Goal: Find specific page/section: Find specific page/section

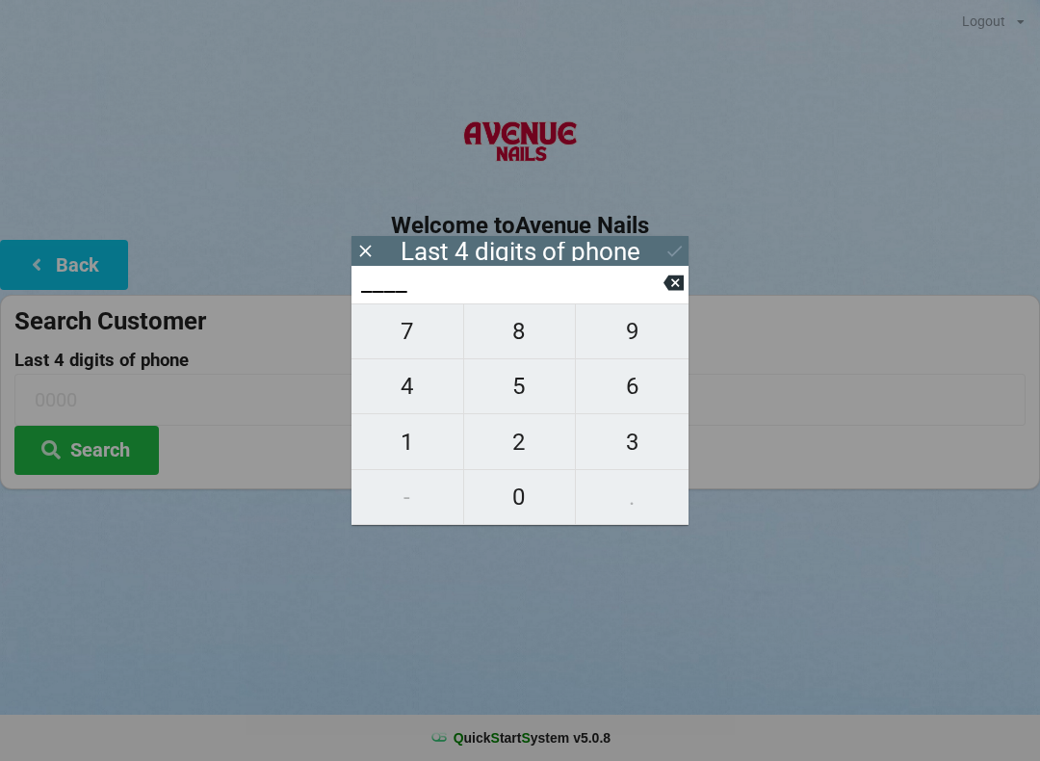
click at [527, 432] on span "2" at bounding box center [520, 442] width 112 height 40
type input "2___"
click at [517, 446] on span "2" at bounding box center [520, 442] width 112 height 40
type input "22__"
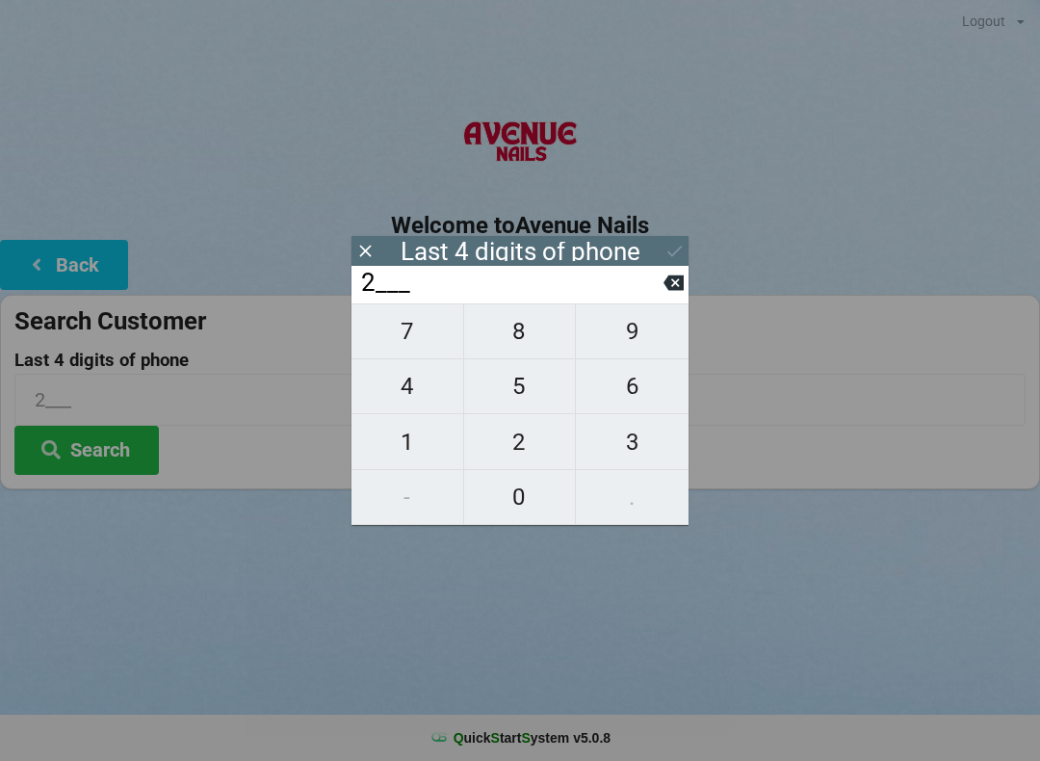
type input "22__"
click at [403, 438] on span "1" at bounding box center [408, 442] width 112 height 40
type input "221_"
click at [525, 334] on span "8" at bounding box center [520, 331] width 112 height 40
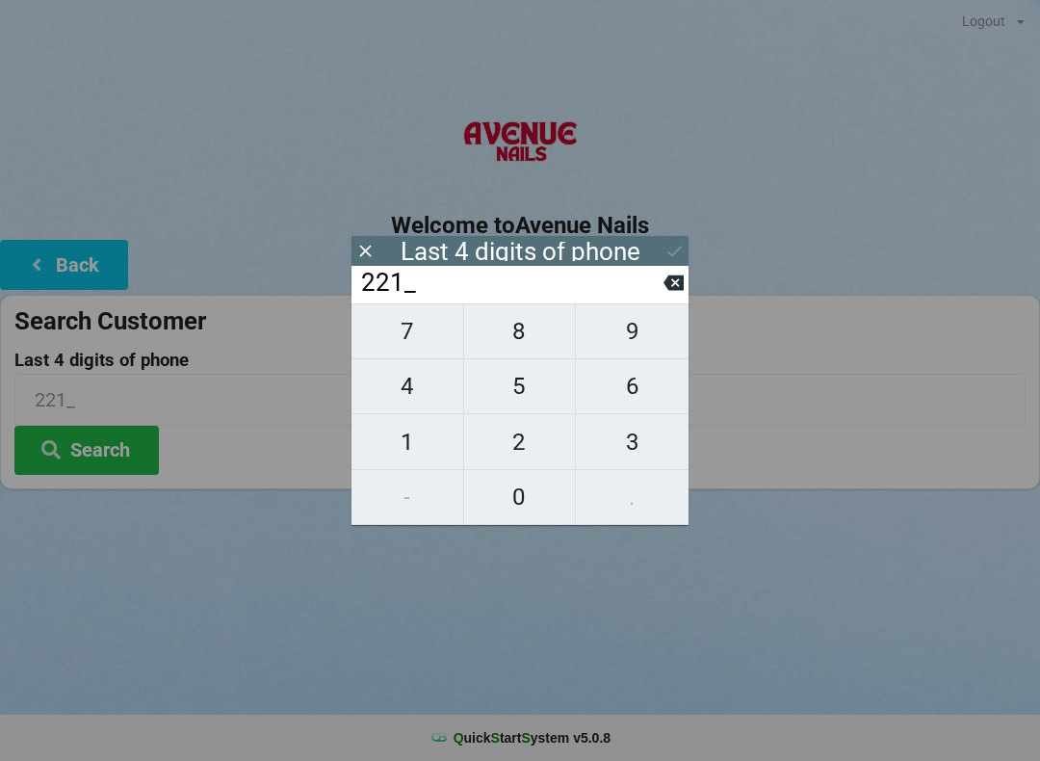
type input "2218"
click at [679, 248] on icon at bounding box center [675, 251] width 20 height 20
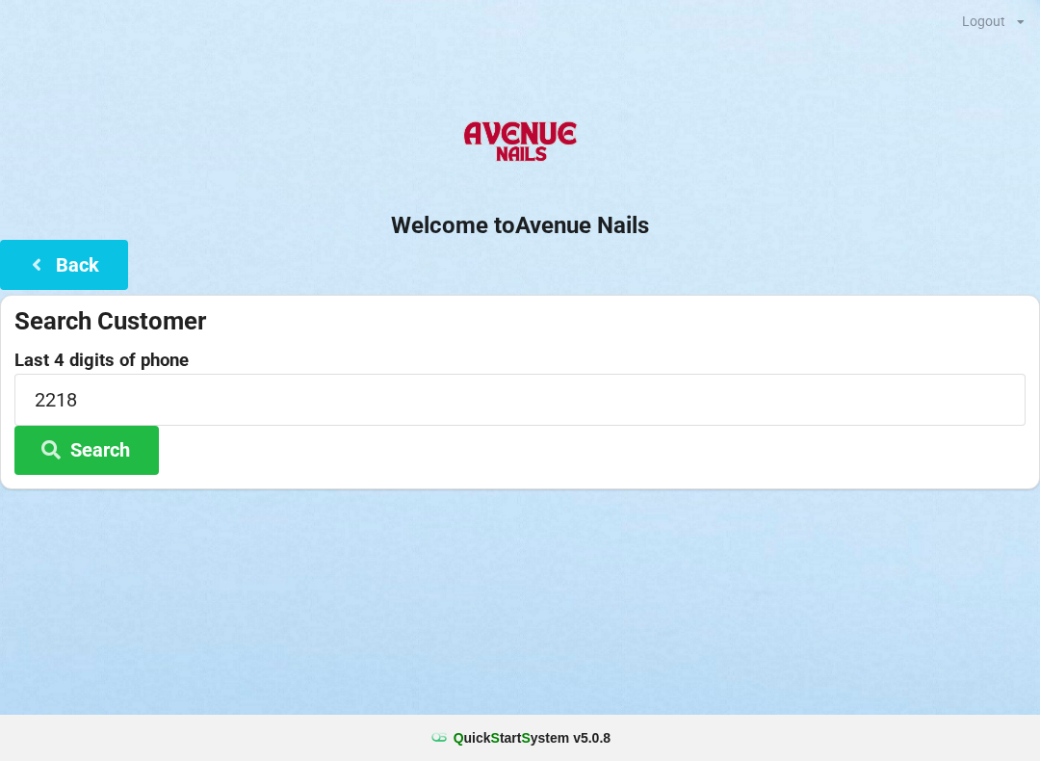
click at [115, 432] on button "Search" at bounding box center [86, 450] width 144 height 49
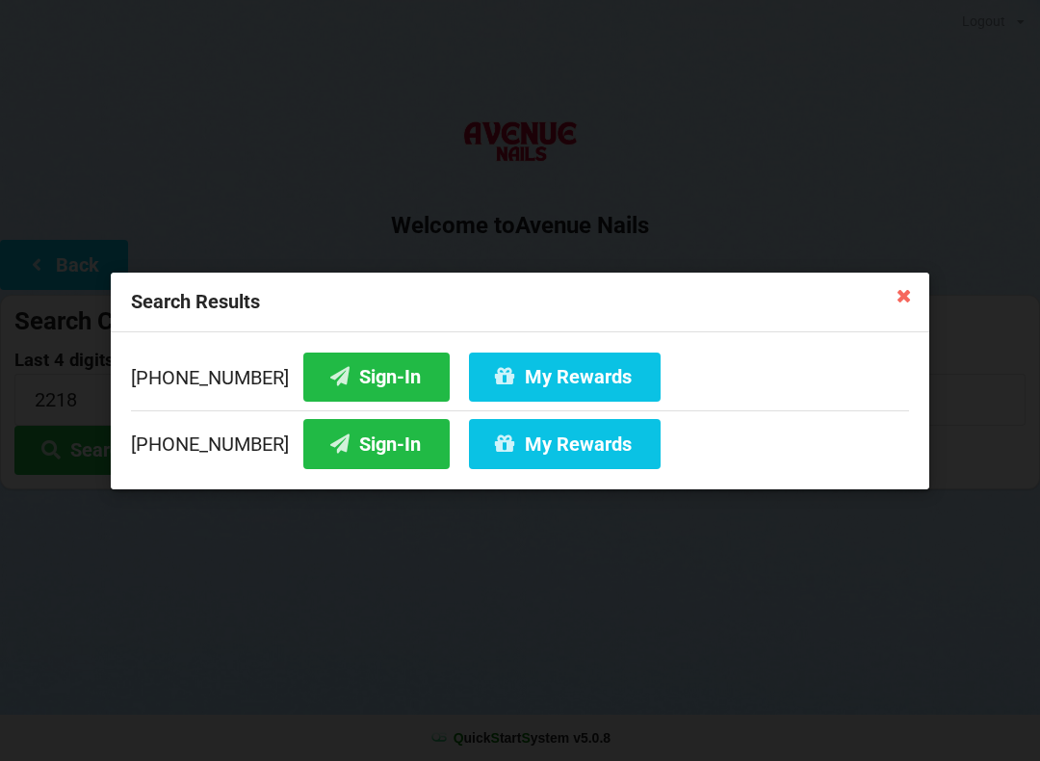
click at [483, 435] on button "My Rewards" at bounding box center [565, 443] width 192 height 49
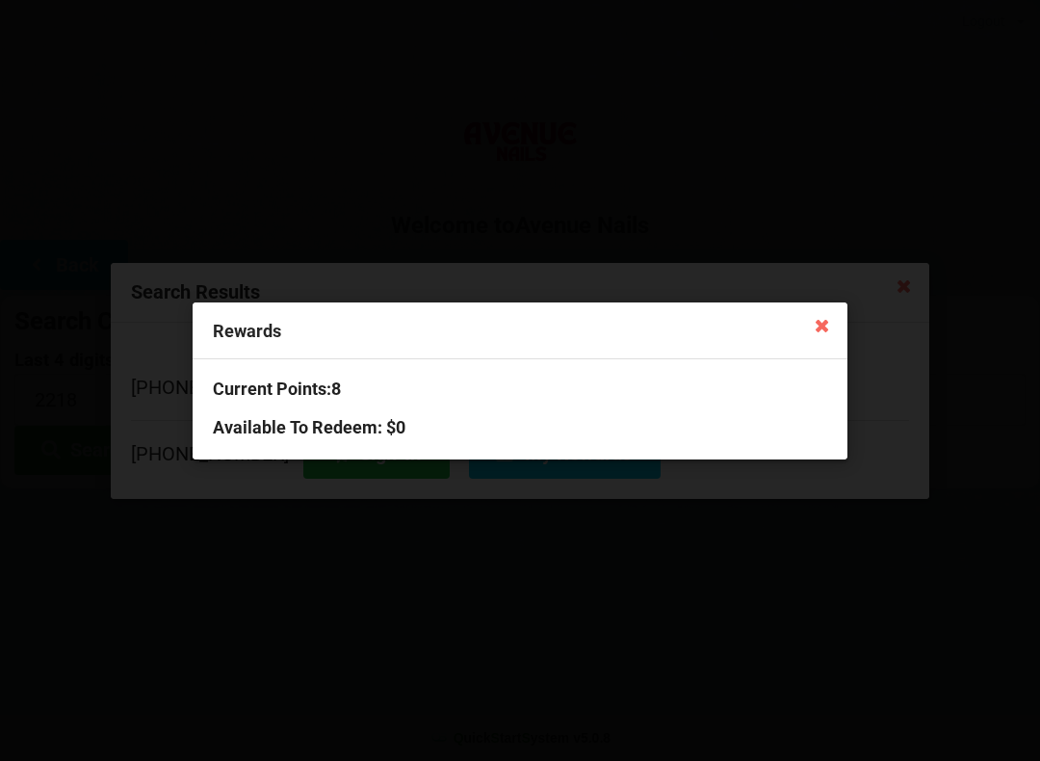
click at [818, 312] on icon at bounding box center [822, 324] width 31 height 31
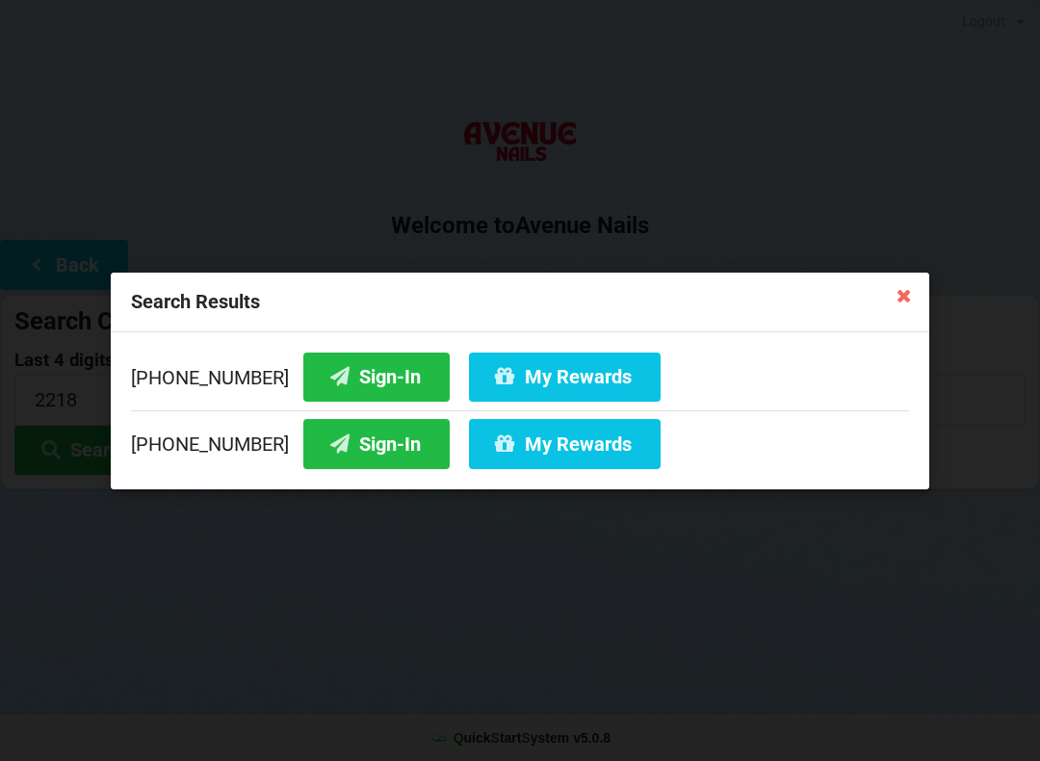
click at [354, 441] on button "Sign-In" at bounding box center [376, 443] width 146 height 49
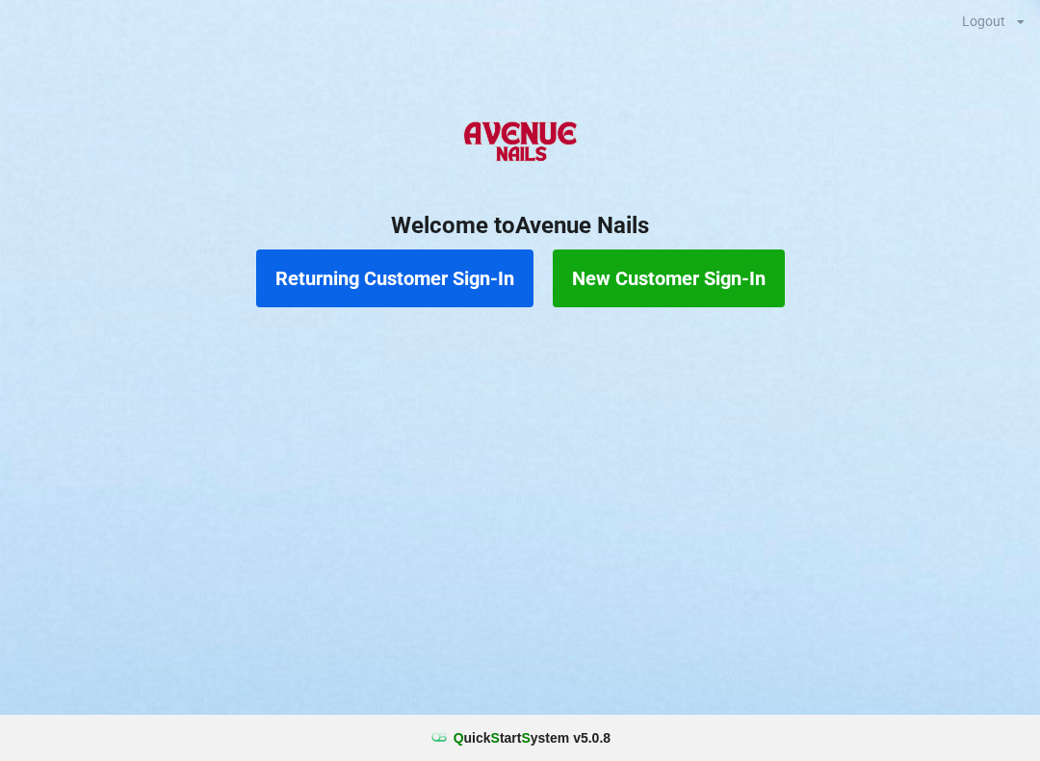
click at [443, 269] on button "Returning Customer Sign-In" at bounding box center [394, 278] width 277 height 58
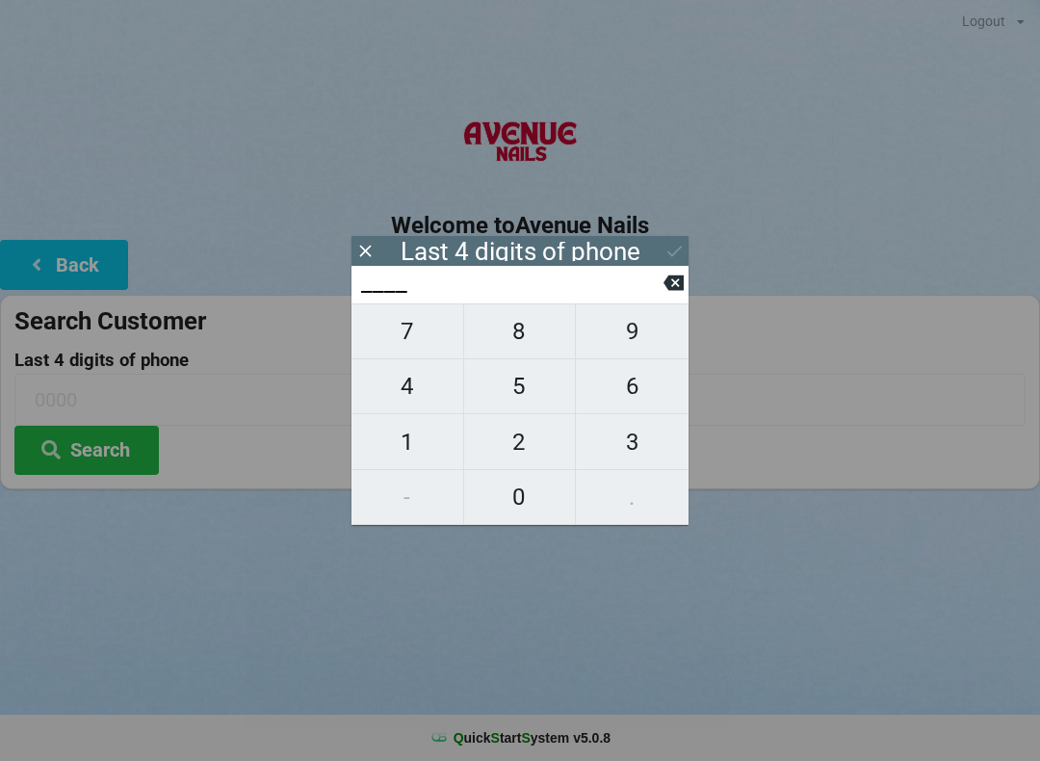
click at [519, 515] on span "0" at bounding box center [520, 497] width 112 height 40
type input "0___"
click at [644, 326] on span "9" at bounding box center [632, 331] width 113 height 40
type input "09__"
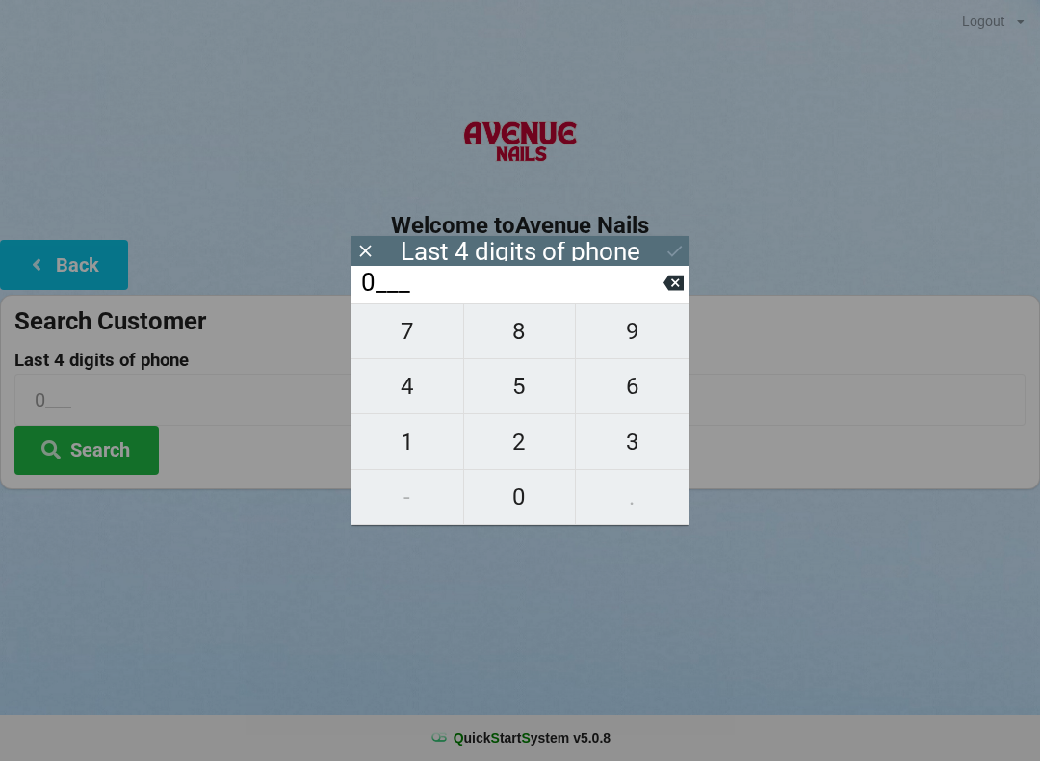
type input "09__"
click at [517, 504] on span "0" at bounding box center [520, 497] width 112 height 40
type input "090_"
click at [638, 432] on span "3" at bounding box center [632, 442] width 113 height 40
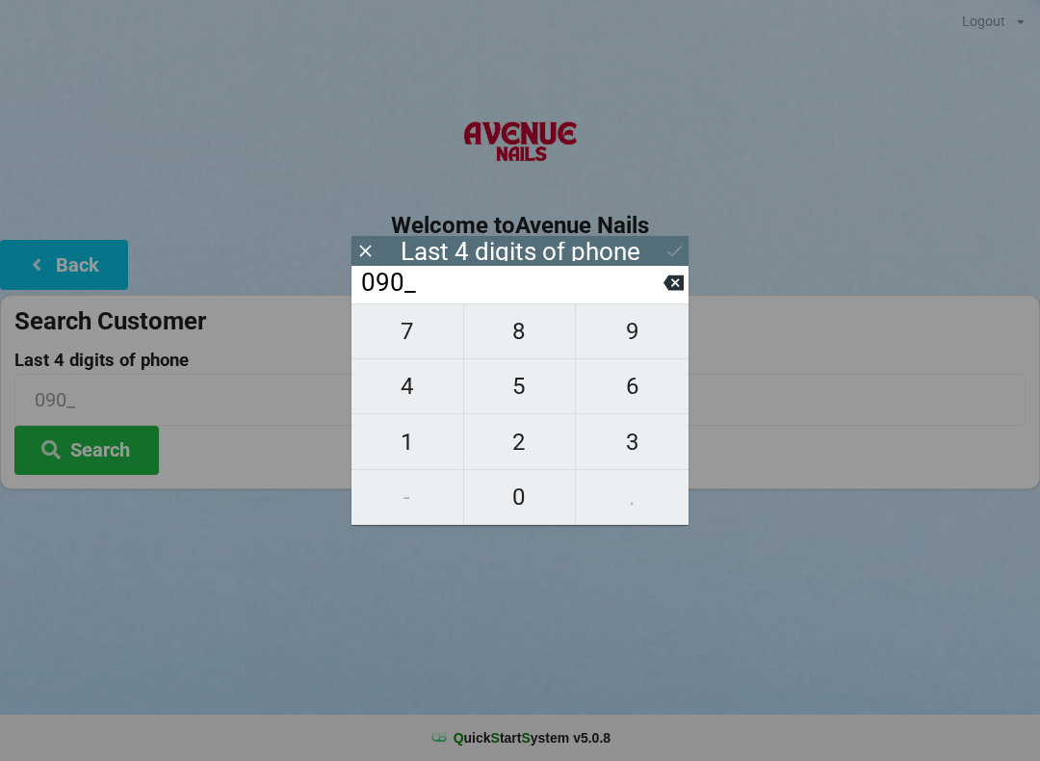
type input "0903"
click at [112, 435] on button "Search" at bounding box center [86, 450] width 144 height 49
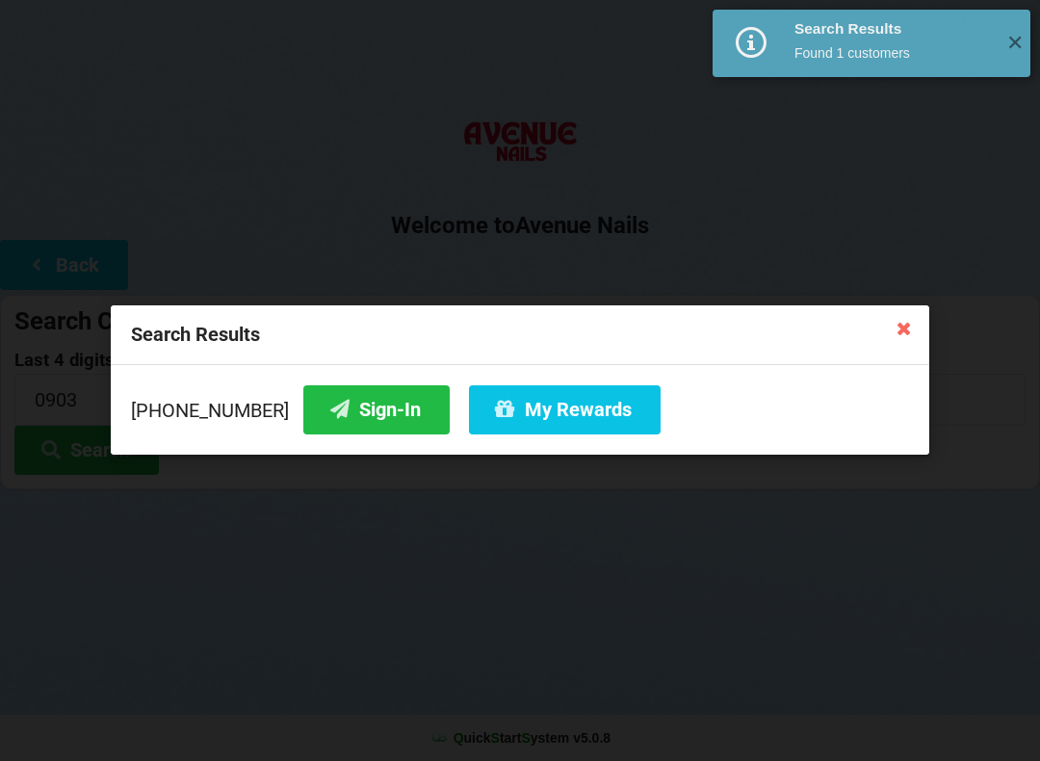
click at [358, 409] on button "Sign-In" at bounding box center [376, 409] width 146 height 49
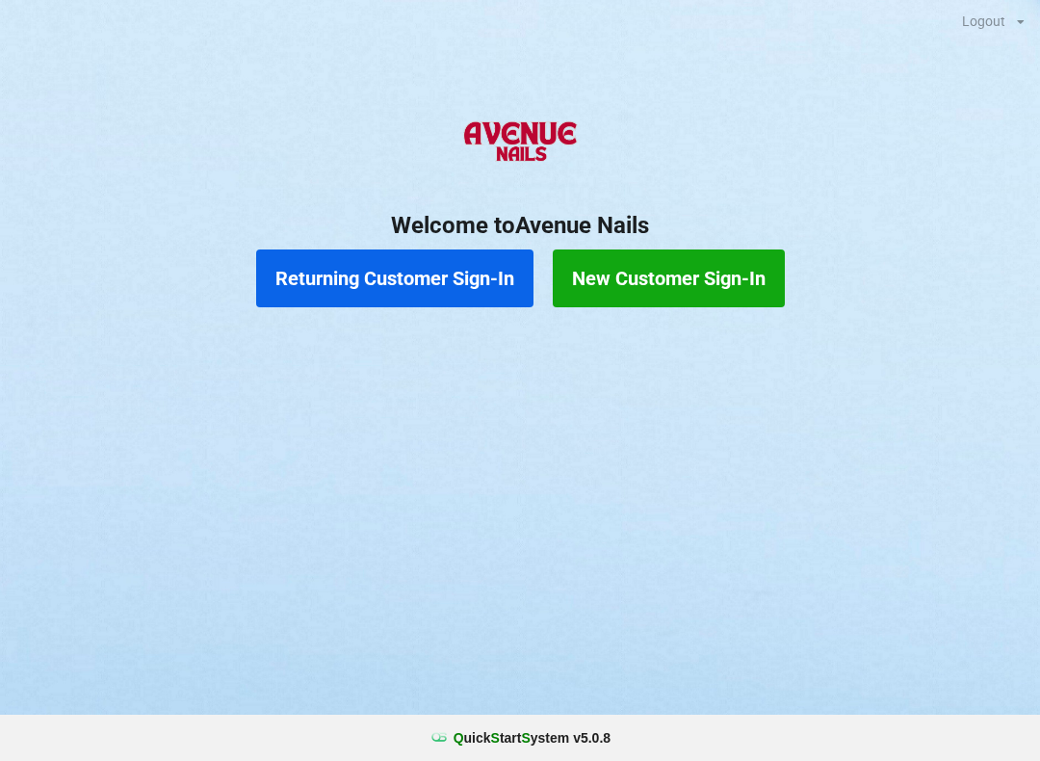
click at [313, 274] on button "Returning Customer Sign-In" at bounding box center [394, 278] width 277 height 58
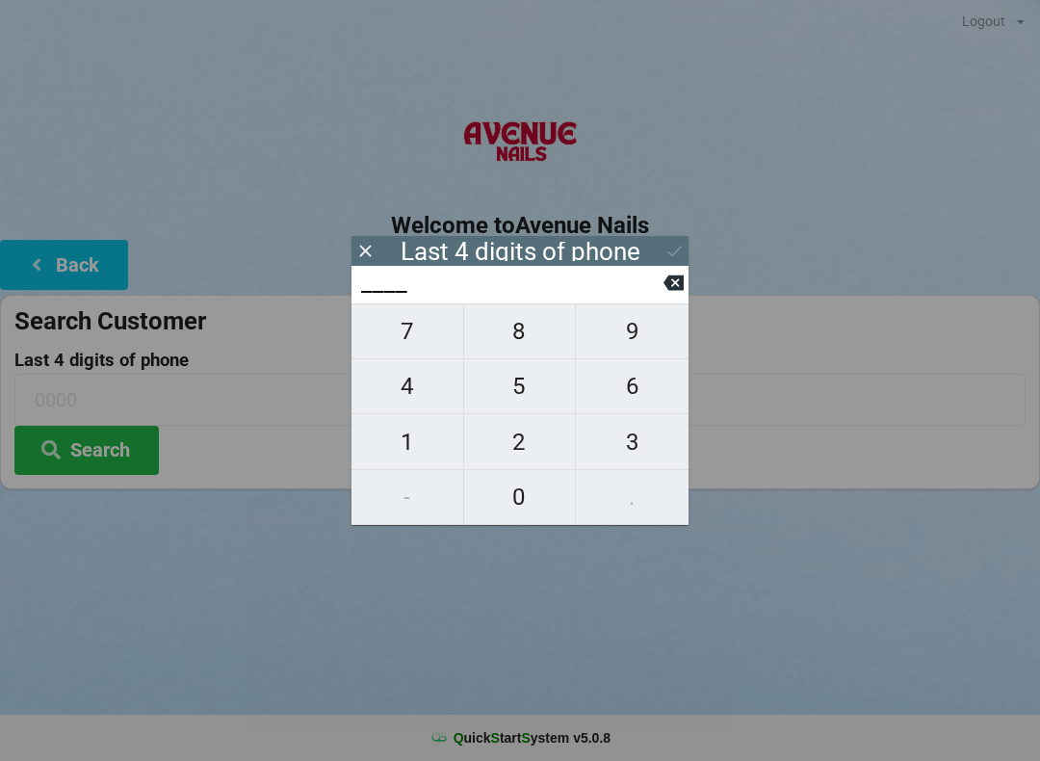
click at [508, 496] on span "0" at bounding box center [520, 497] width 112 height 40
type input "0___"
click at [496, 455] on span "2" at bounding box center [520, 442] width 112 height 40
type input "02__"
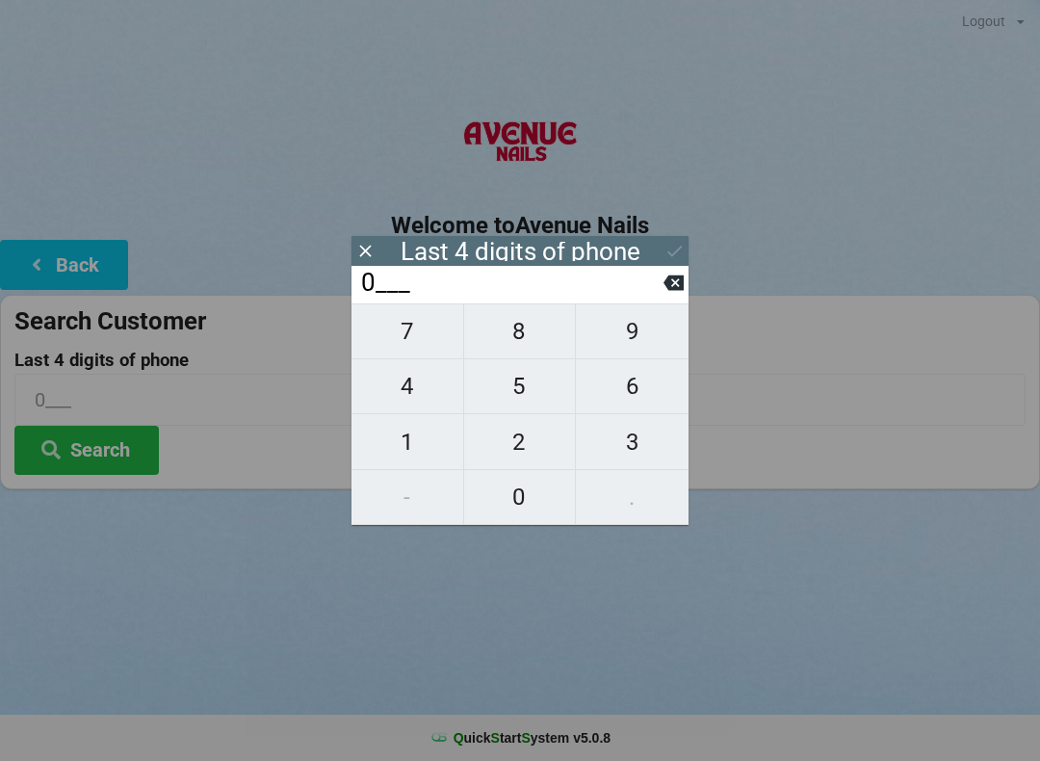
type input "02__"
click at [636, 341] on span "9" at bounding box center [632, 331] width 113 height 40
type input "029_"
click at [536, 455] on span "2" at bounding box center [520, 442] width 112 height 40
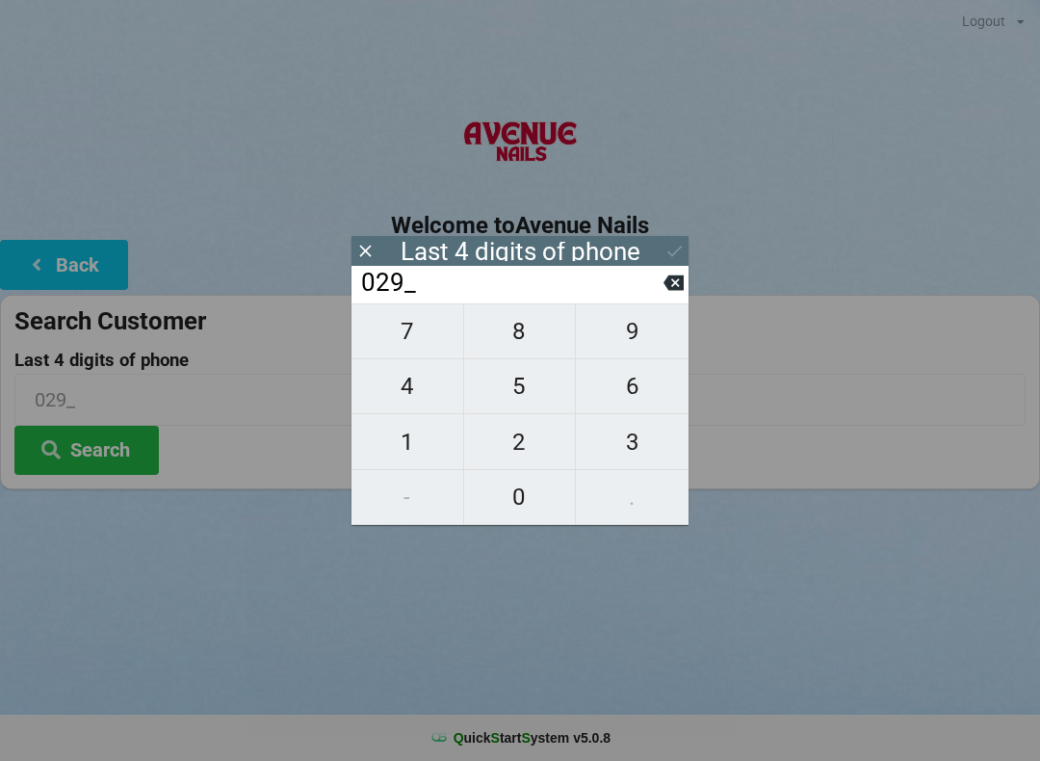
type input "0292"
click at [671, 248] on icon at bounding box center [675, 251] width 20 height 20
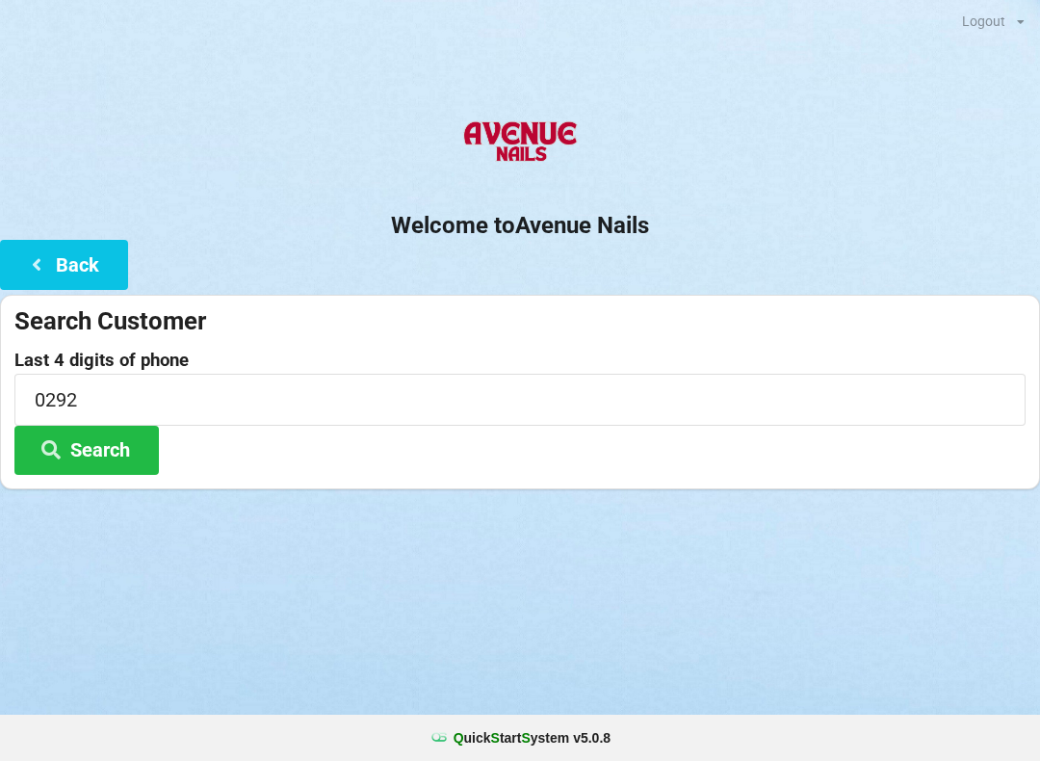
click at [58, 444] on icon at bounding box center [50, 448] width 23 height 16
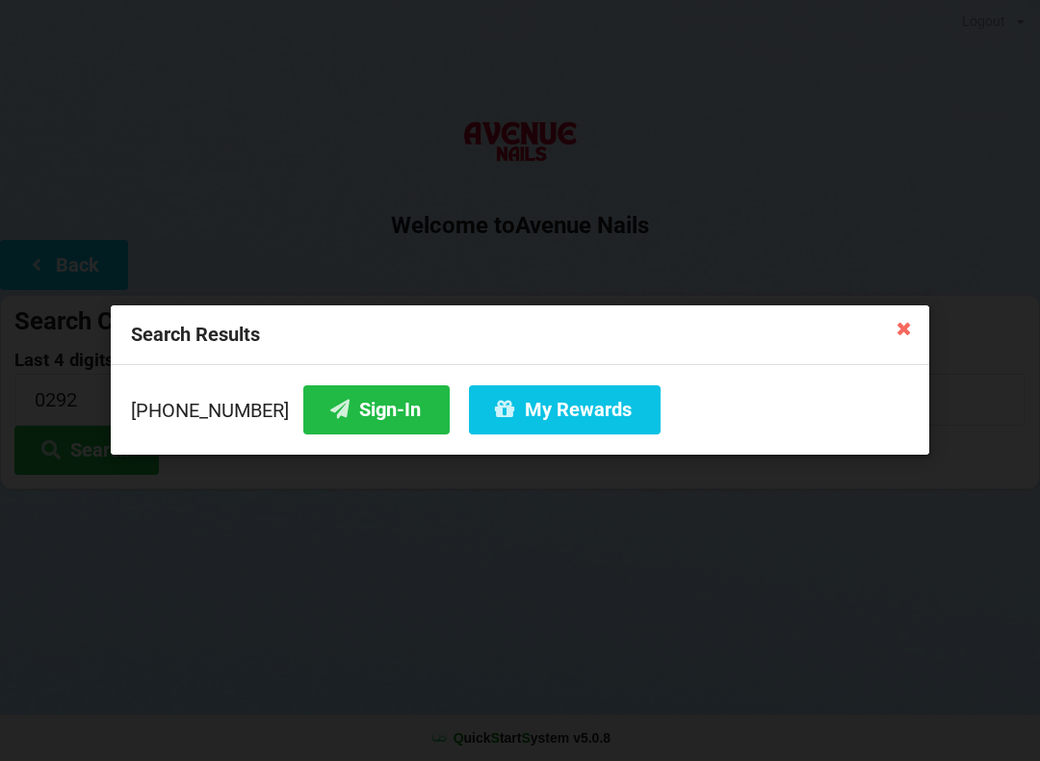
click at [325, 414] on button "Sign-In" at bounding box center [376, 409] width 146 height 49
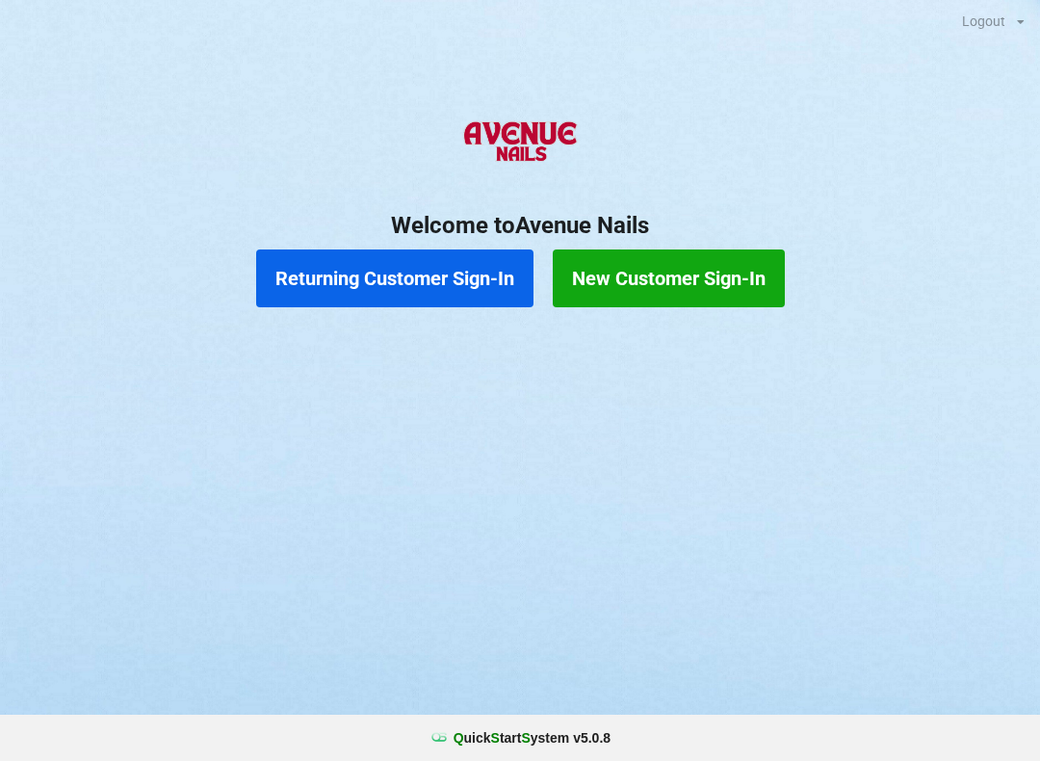
click at [447, 267] on button "Returning Customer Sign-In" at bounding box center [394, 278] width 277 height 58
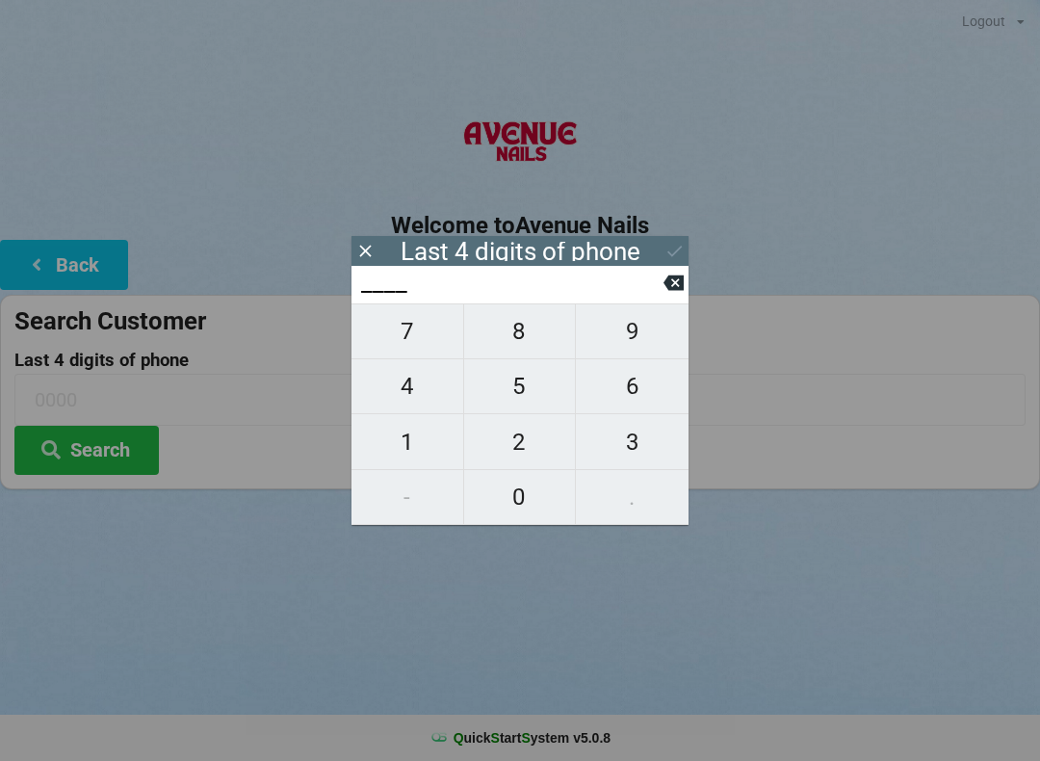
click at [419, 325] on span "7" at bounding box center [408, 331] width 112 height 40
type input "7___"
click at [419, 325] on span "7" at bounding box center [408, 331] width 112 height 40
type input "77__"
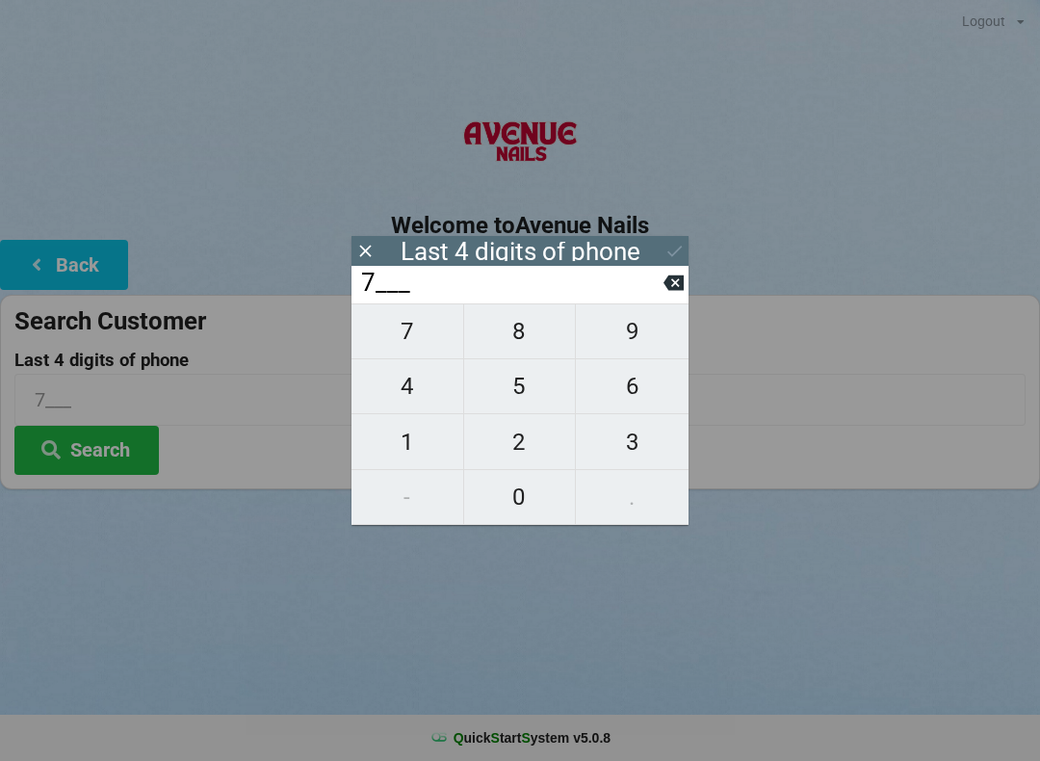
type input "77__"
click at [646, 434] on span "3" at bounding box center [632, 442] width 113 height 40
type input "773_"
click at [642, 438] on span "3" at bounding box center [632, 442] width 113 height 40
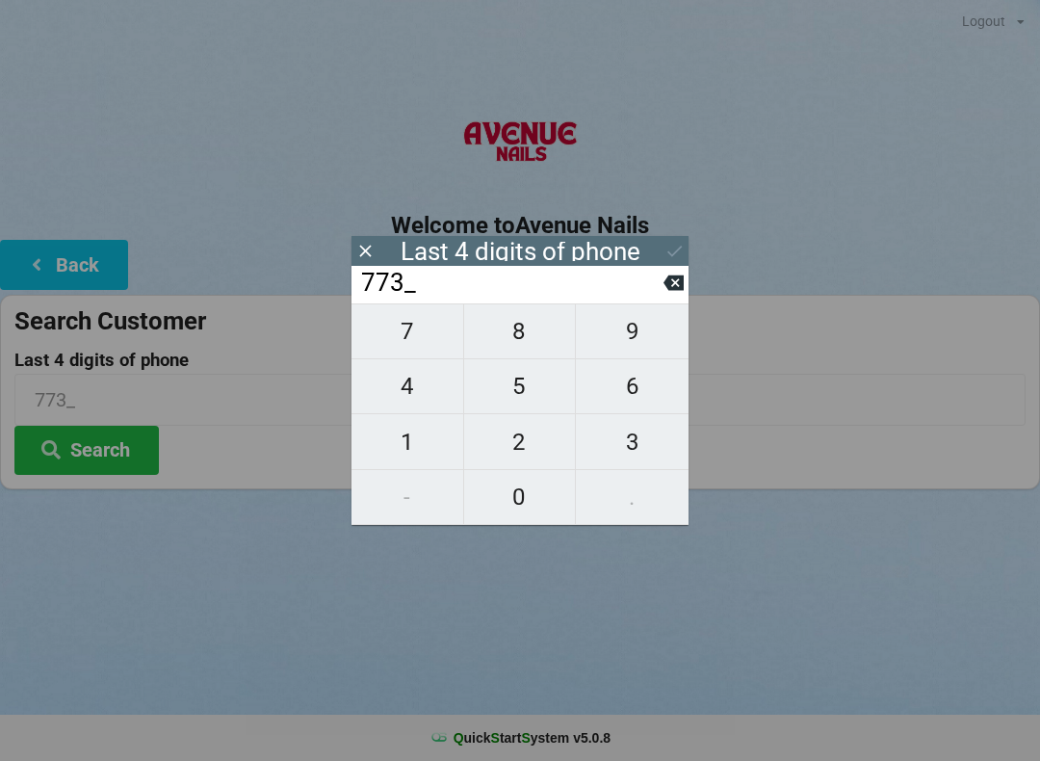
type input "7733"
click at [672, 245] on icon at bounding box center [675, 251] width 20 height 20
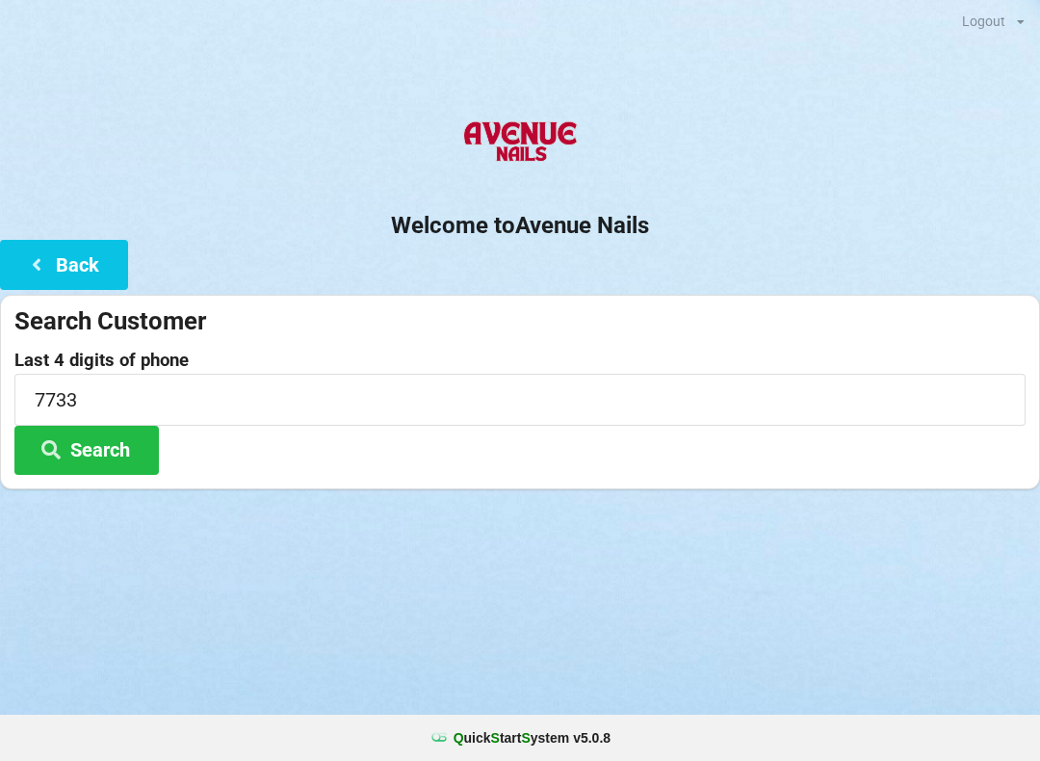
click at [104, 437] on button "Search" at bounding box center [86, 450] width 144 height 49
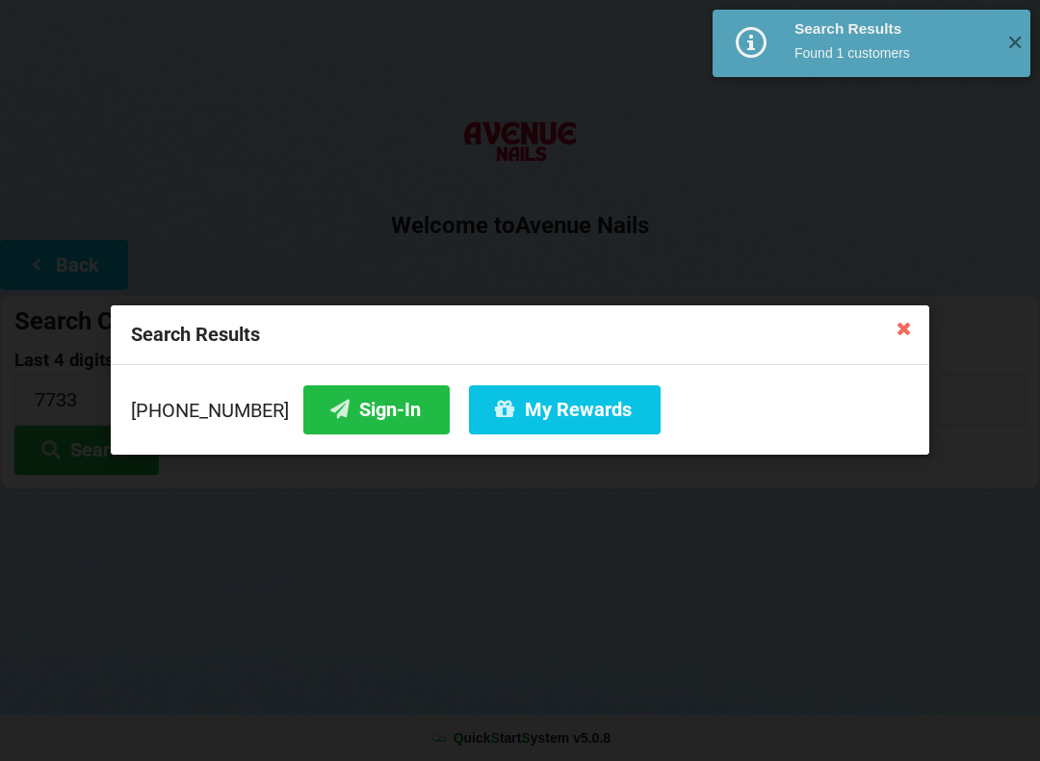
click at [328, 401] on icon at bounding box center [339, 409] width 23 height 16
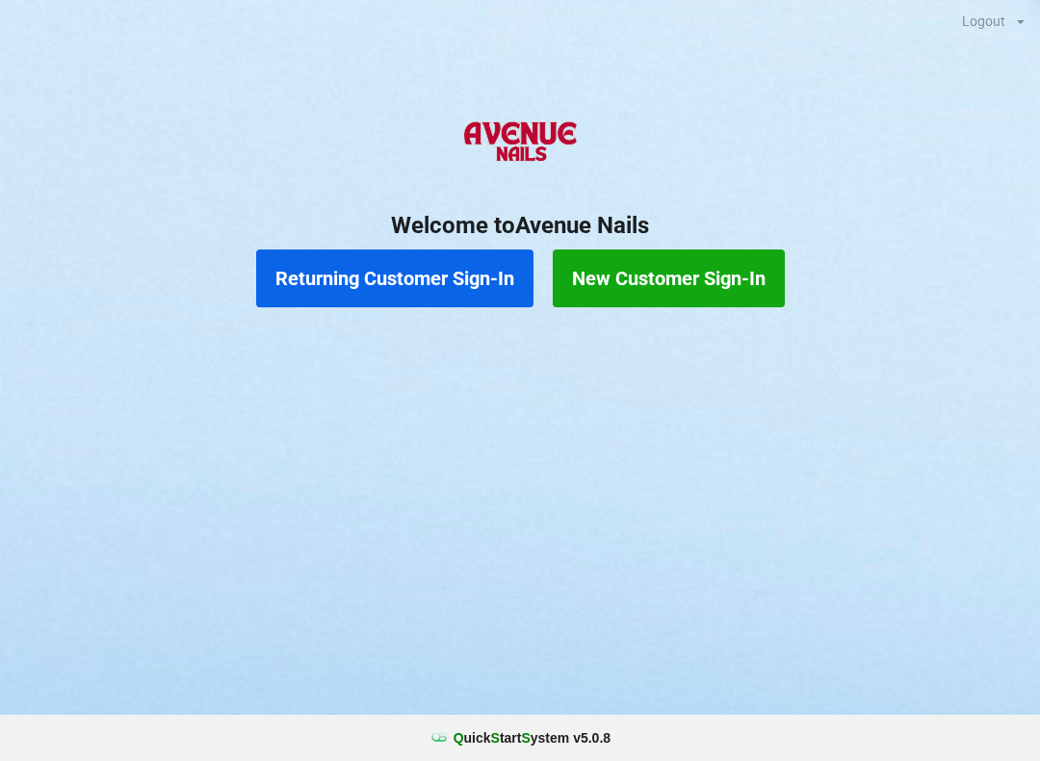
click at [418, 295] on button "Returning Customer Sign-In" at bounding box center [394, 278] width 277 height 58
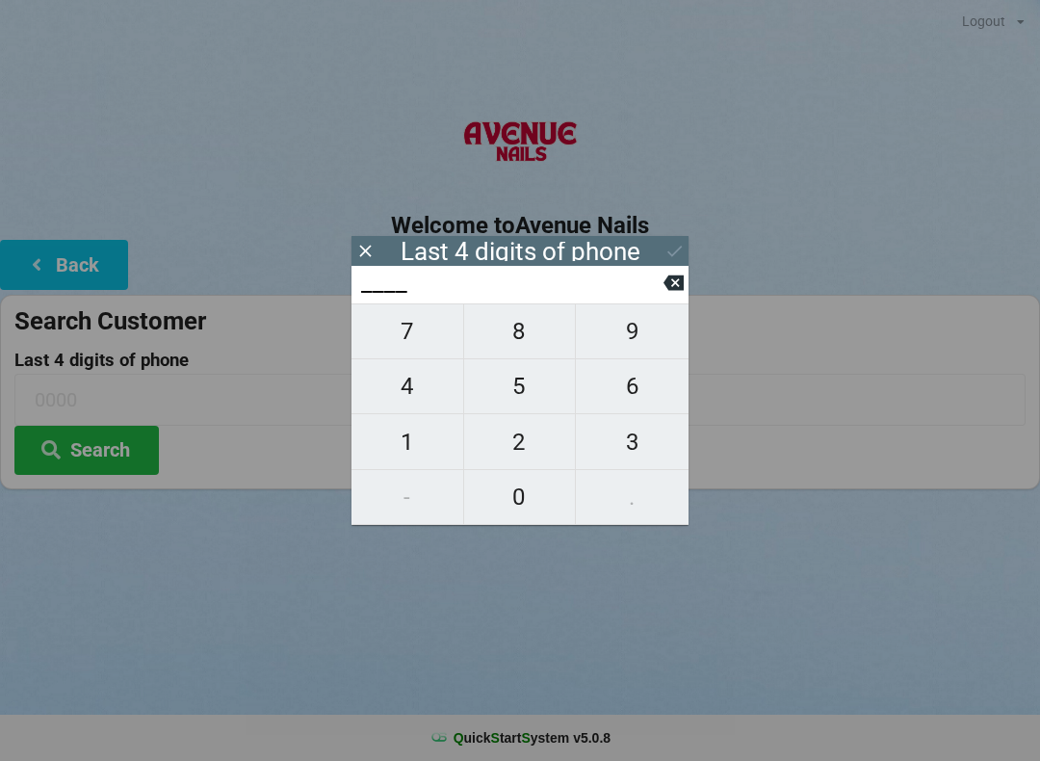
click at [651, 345] on span "9" at bounding box center [632, 331] width 113 height 40
type input "9___"
click at [532, 492] on span "0" at bounding box center [520, 497] width 112 height 40
type input "90__"
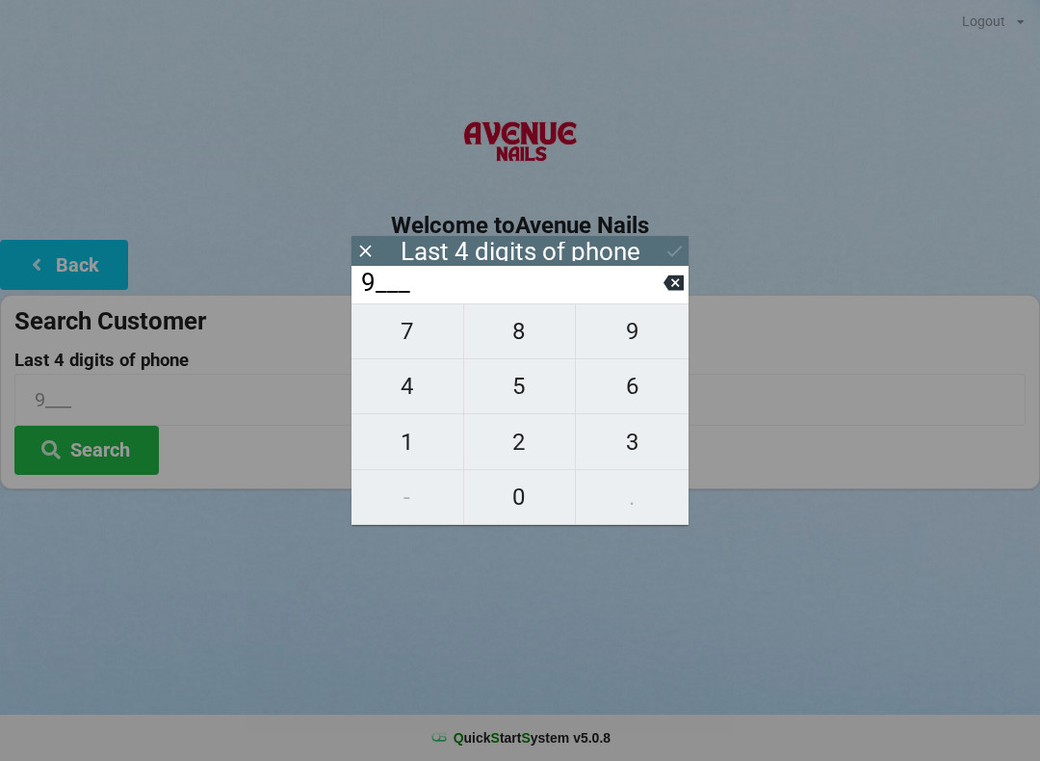
type input "90__"
click at [417, 390] on span "4" at bounding box center [408, 386] width 112 height 40
type input "904_"
click at [429, 340] on span "7" at bounding box center [408, 331] width 112 height 40
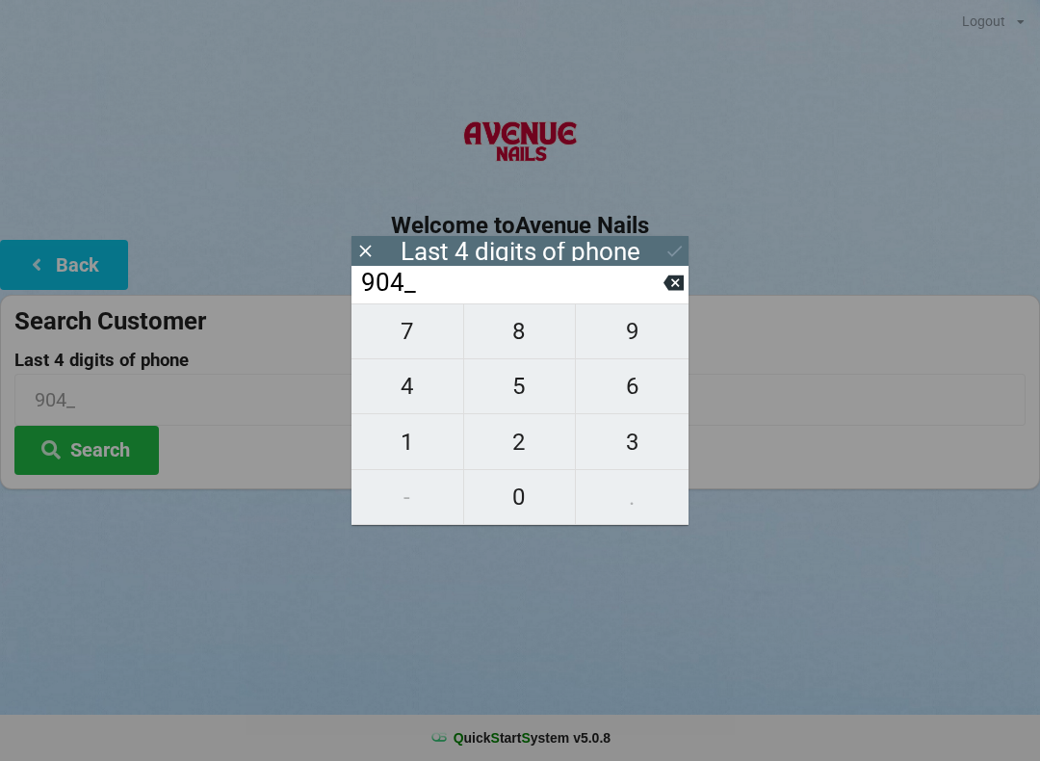
type input "9047"
click at [639, 385] on div "7 8 9 4 5 6 1 2 3 - 0 ." at bounding box center [520, 414] width 337 height 222
click at [672, 288] on icon at bounding box center [674, 282] width 20 height 15
click at [656, 299] on input "904_" at bounding box center [511, 283] width 304 height 31
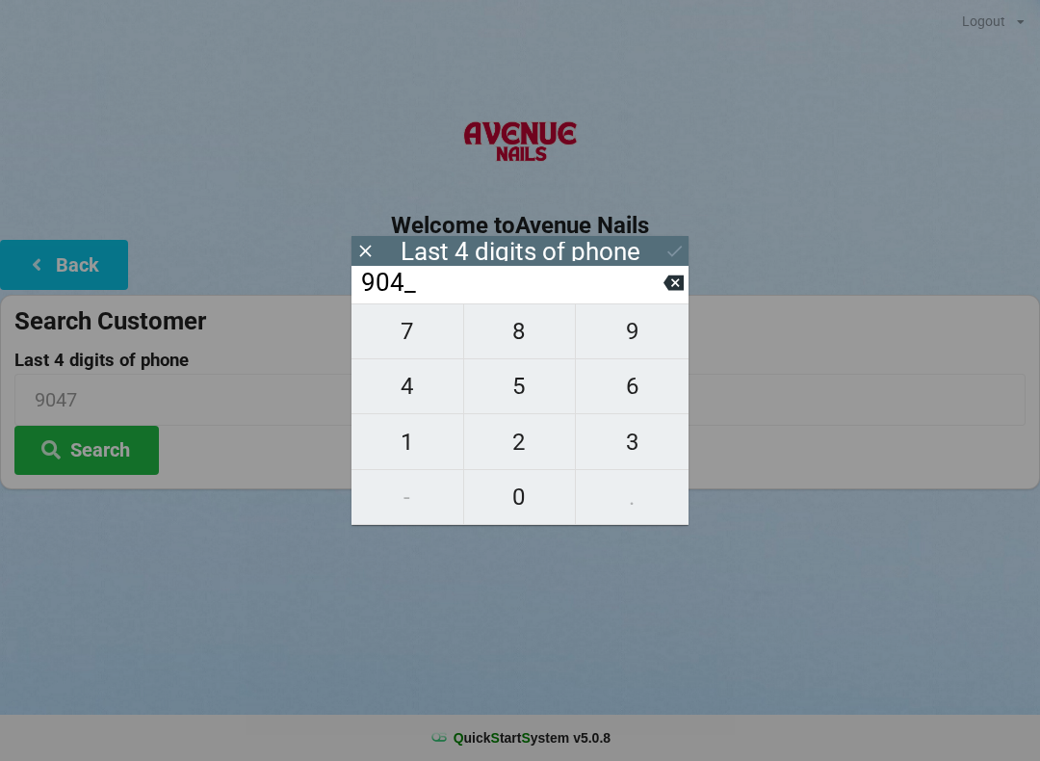
click at [657, 295] on input "904_" at bounding box center [511, 283] width 304 height 31
click at [668, 291] on icon at bounding box center [674, 282] width 20 height 15
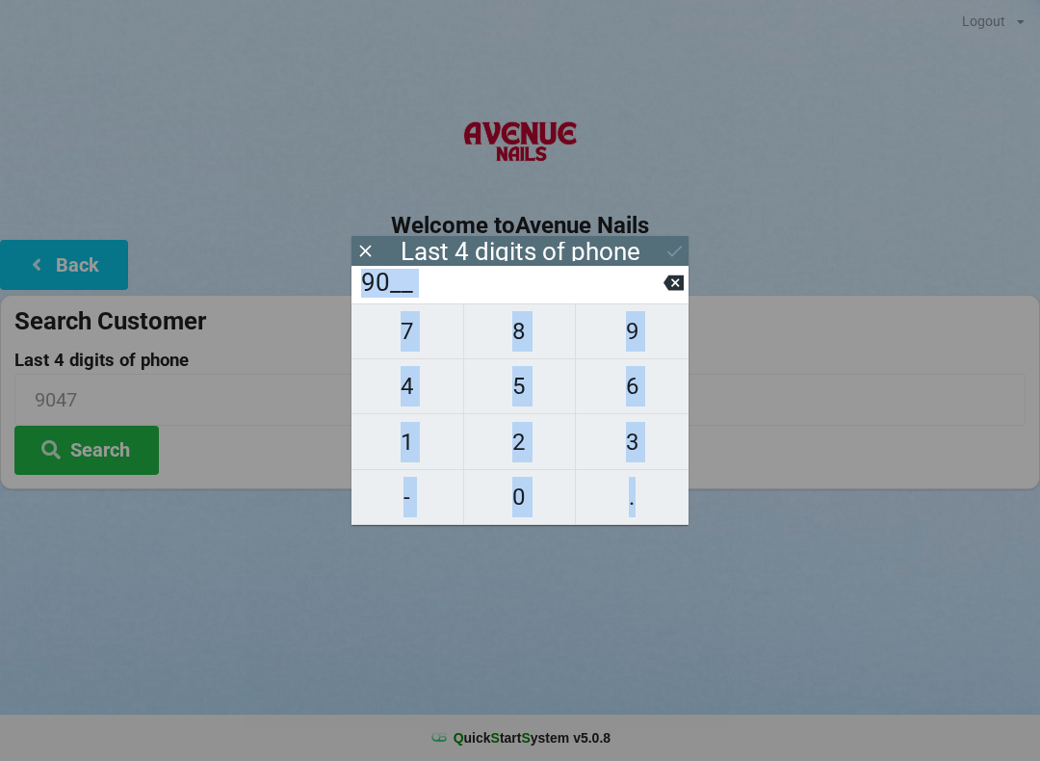
click at [680, 283] on icon at bounding box center [674, 282] width 20 height 15
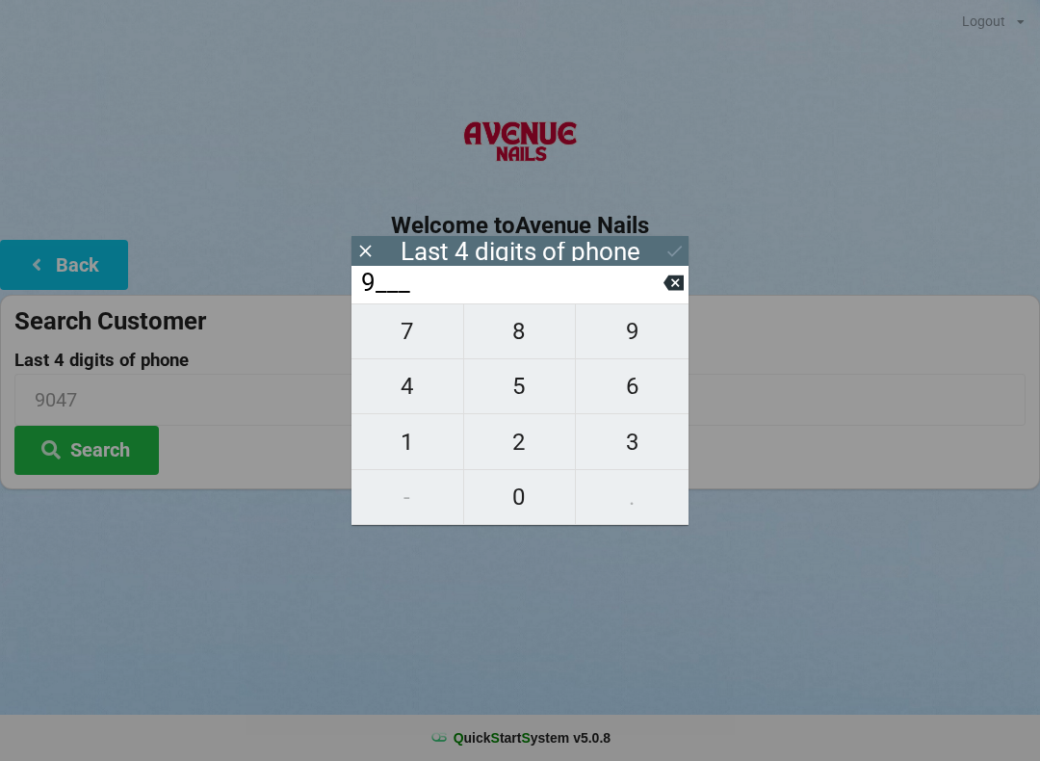
click at [666, 288] on icon at bounding box center [674, 282] width 20 height 15
click at [538, 392] on span "5" at bounding box center [520, 386] width 112 height 40
type input "5___"
click at [547, 348] on span "8" at bounding box center [520, 331] width 112 height 40
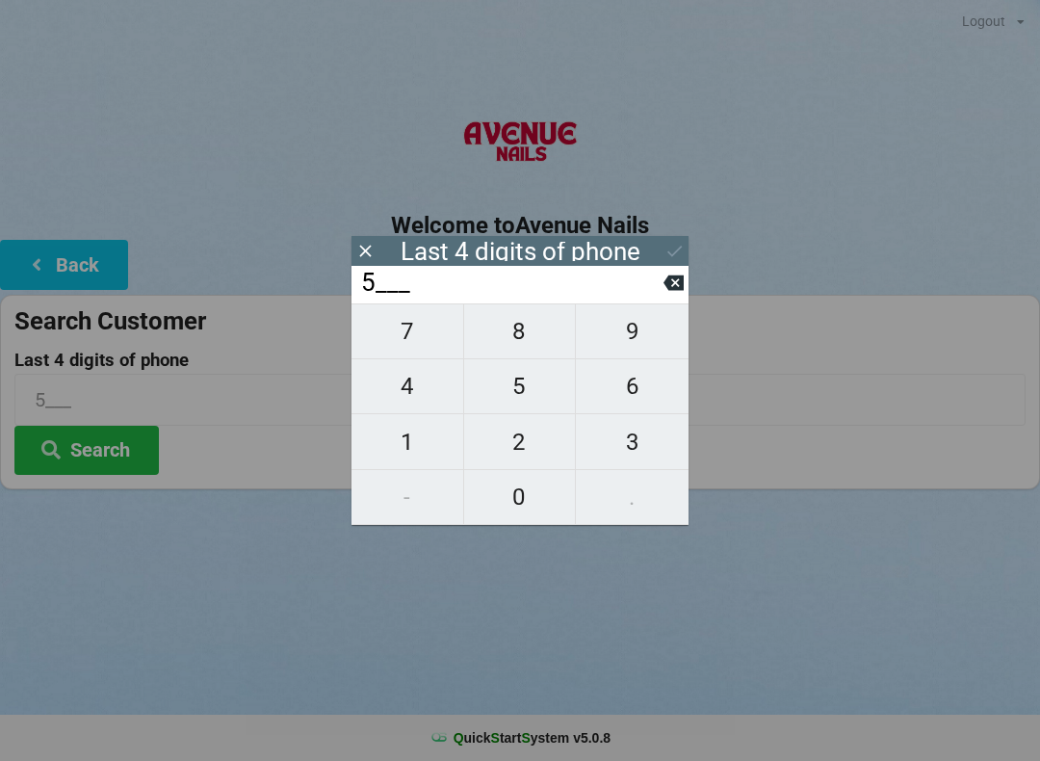
type input "58__"
click at [638, 387] on span "6" at bounding box center [632, 386] width 113 height 40
type input "586_"
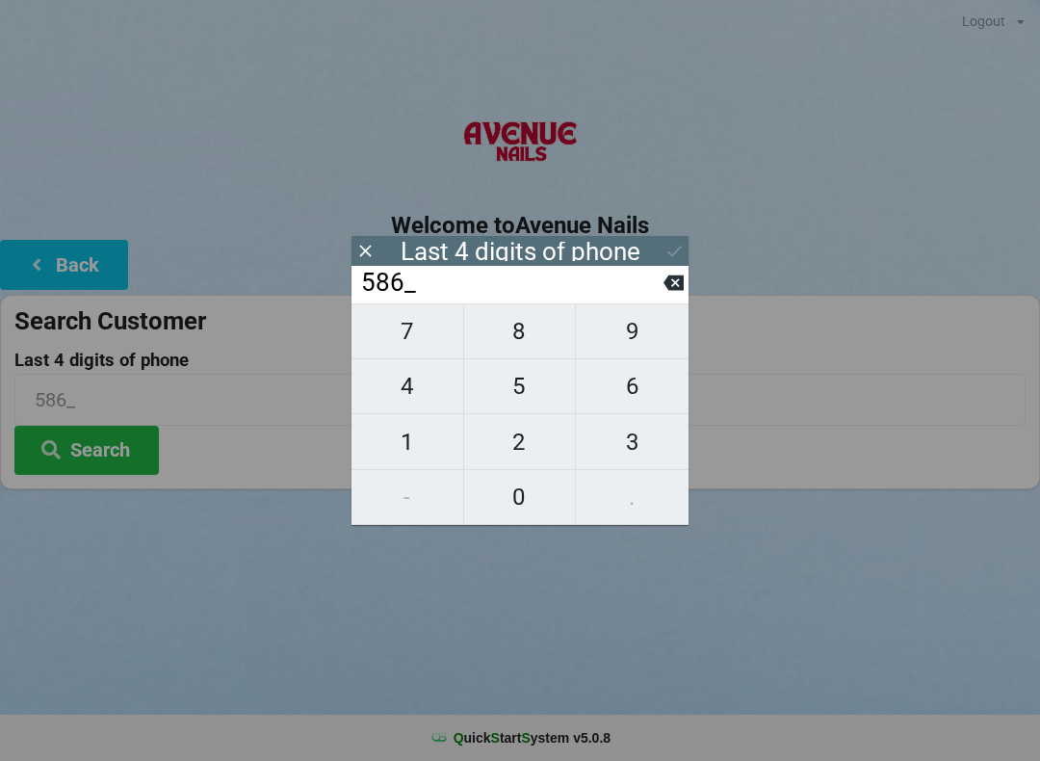
click at [441, 326] on span "7" at bounding box center [408, 331] width 112 height 40
type input "5867"
click at [679, 247] on icon at bounding box center [675, 251] width 20 height 20
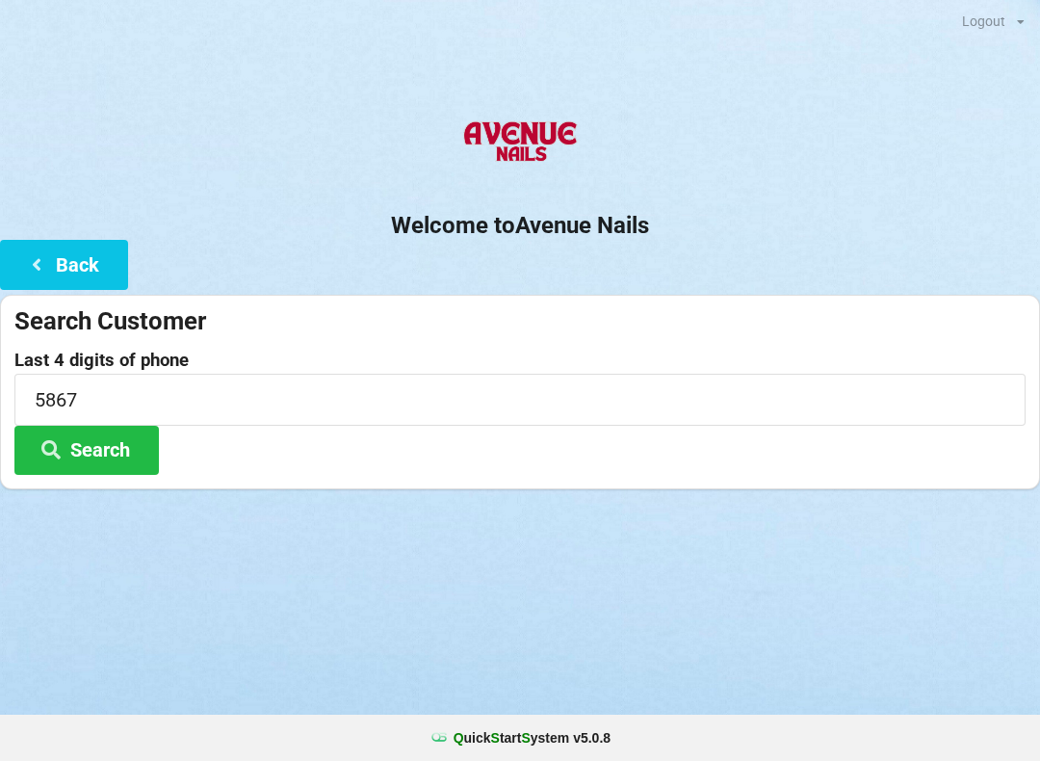
click at [120, 449] on button "Search" at bounding box center [86, 450] width 144 height 49
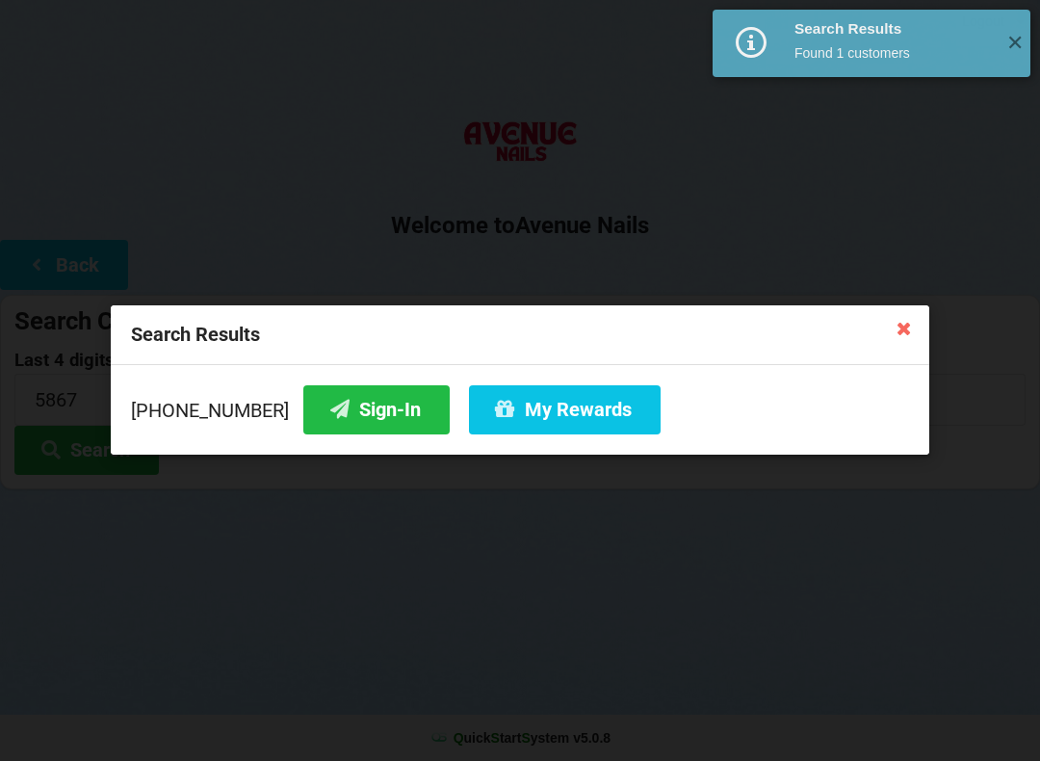
click at [353, 406] on button "Sign-In" at bounding box center [376, 409] width 146 height 49
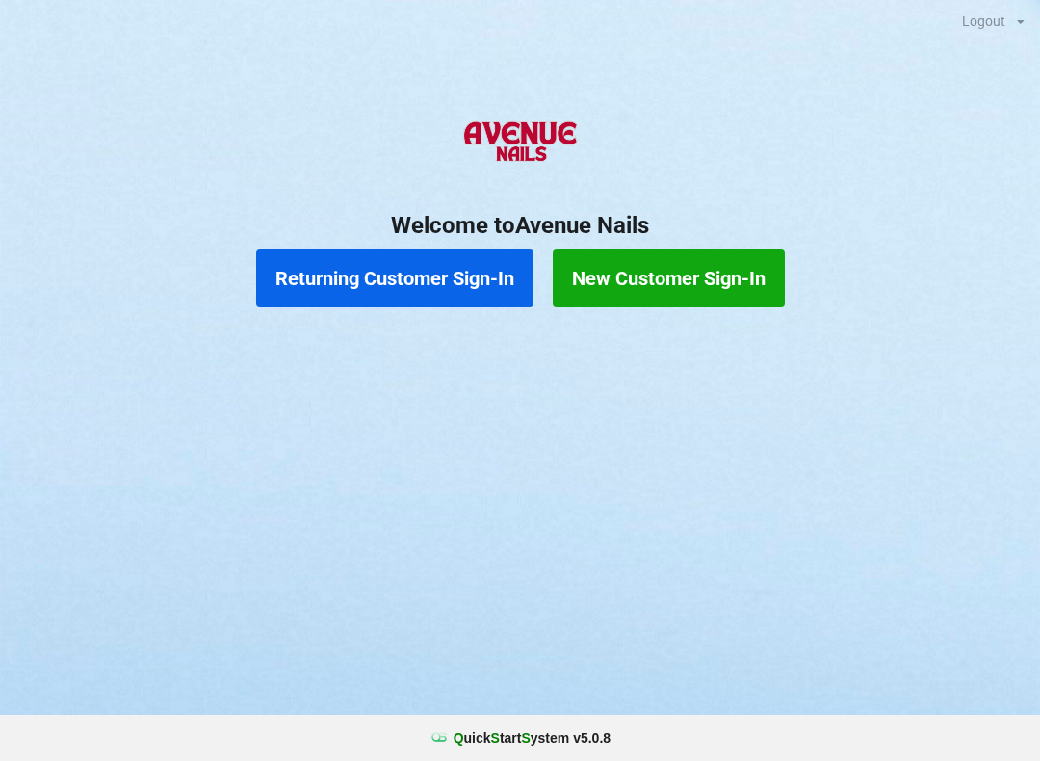
click at [453, 250] on button "Returning Customer Sign-In" at bounding box center [394, 278] width 277 height 58
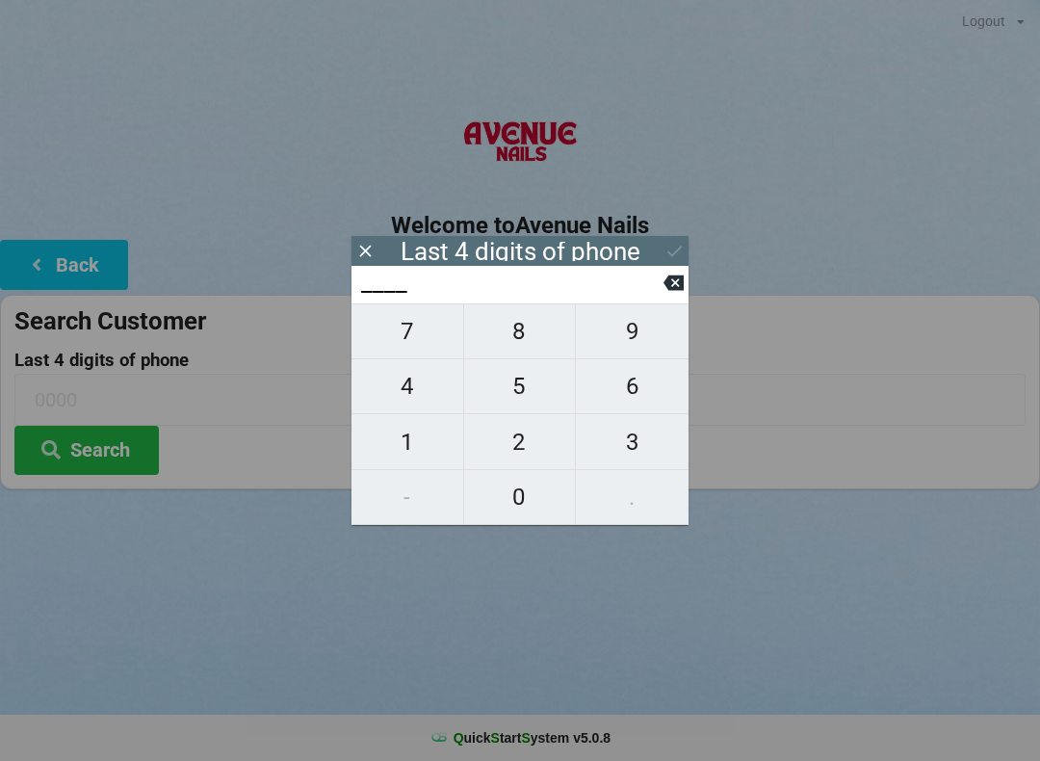
click at [531, 330] on span "8" at bounding box center [520, 331] width 112 height 40
type input "8___"
click at [422, 440] on span "1" at bounding box center [408, 442] width 112 height 40
type input "81__"
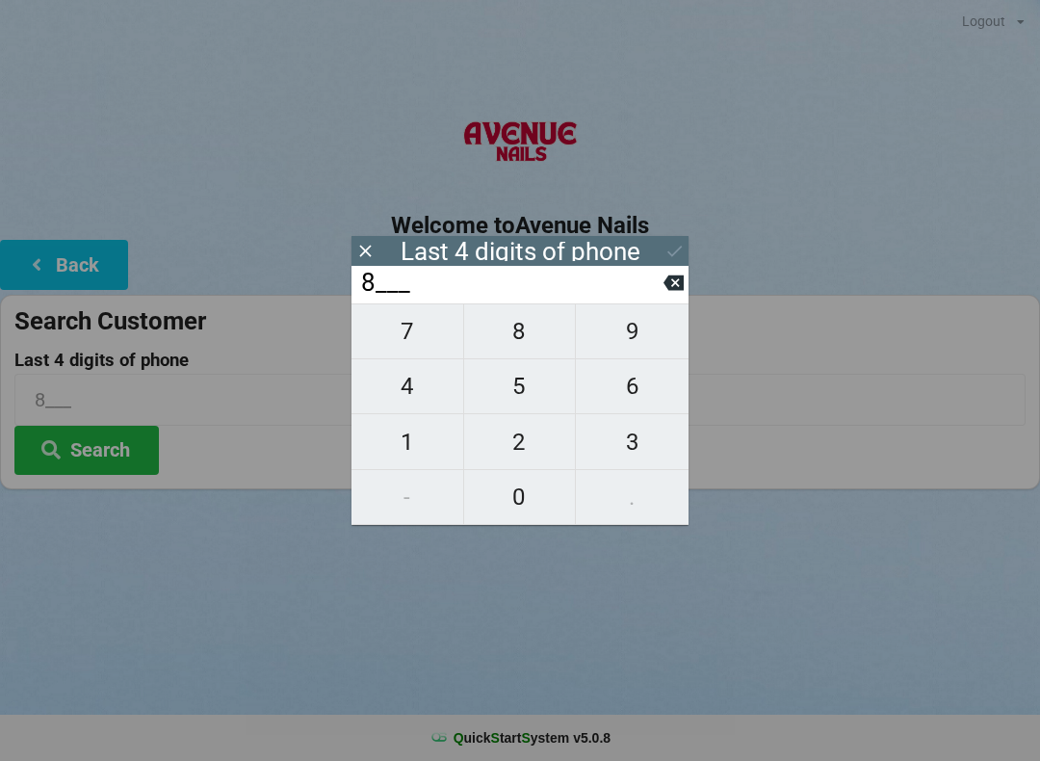
type input "81__"
click at [407, 400] on span "4" at bounding box center [408, 386] width 112 height 40
type input "814_"
click at [508, 493] on span "0" at bounding box center [520, 497] width 112 height 40
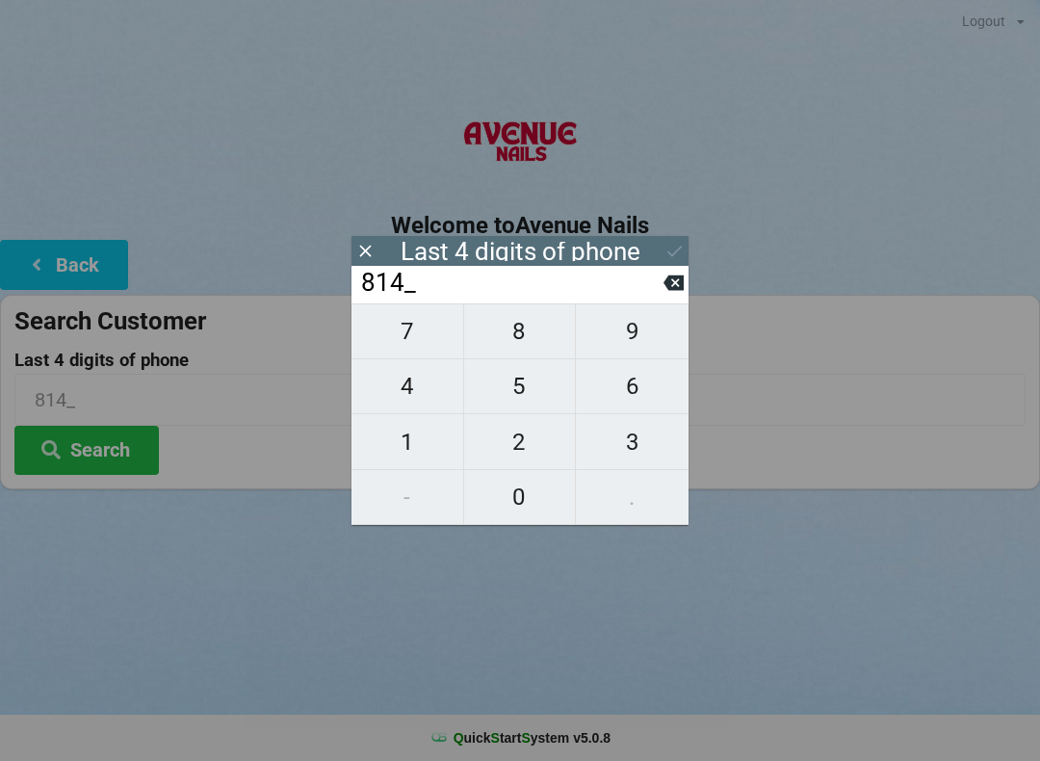
type input "8140"
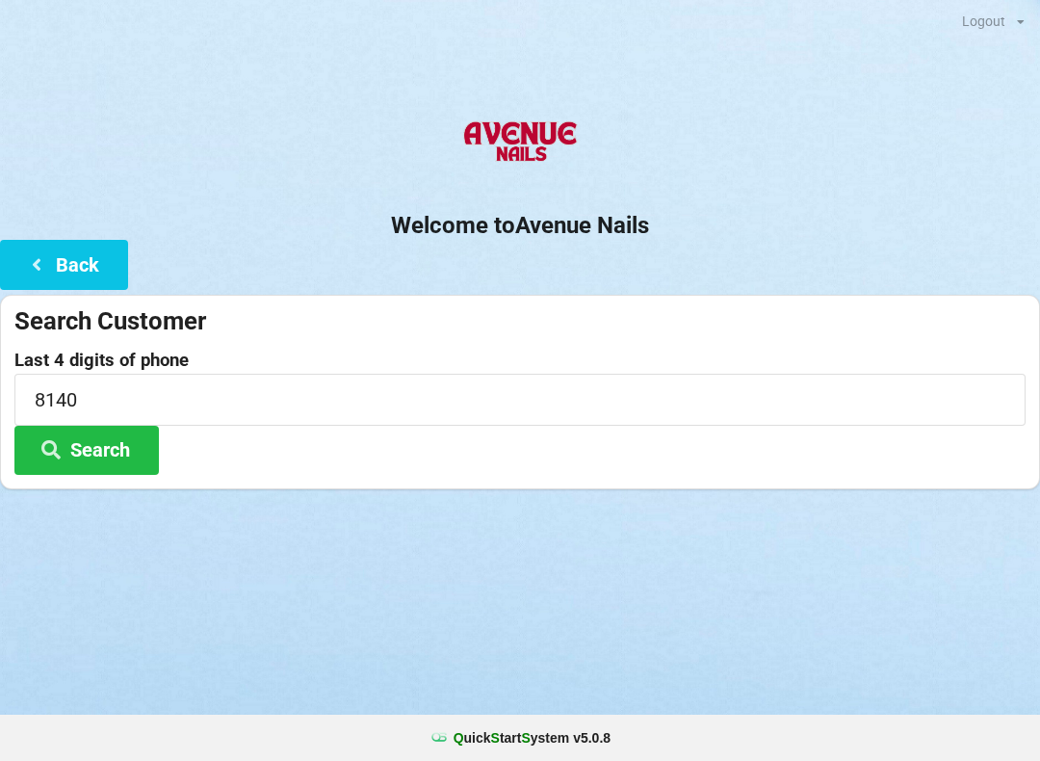
click at [706, 597] on div "Logout Logout Sign-In Welcome to Avenue Nails Back Search Customer Last 4 digit…" at bounding box center [520, 380] width 1040 height 761
click at [117, 457] on button "Search" at bounding box center [86, 450] width 144 height 49
click at [106, 445] on button "Search" at bounding box center [86, 450] width 144 height 49
click at [105, 452] on button "Search" at bounding box center [86, 450] width 144 height 49
click at [88, 259] on button "Back" at bounding box center [64, 264] width 128 height 49
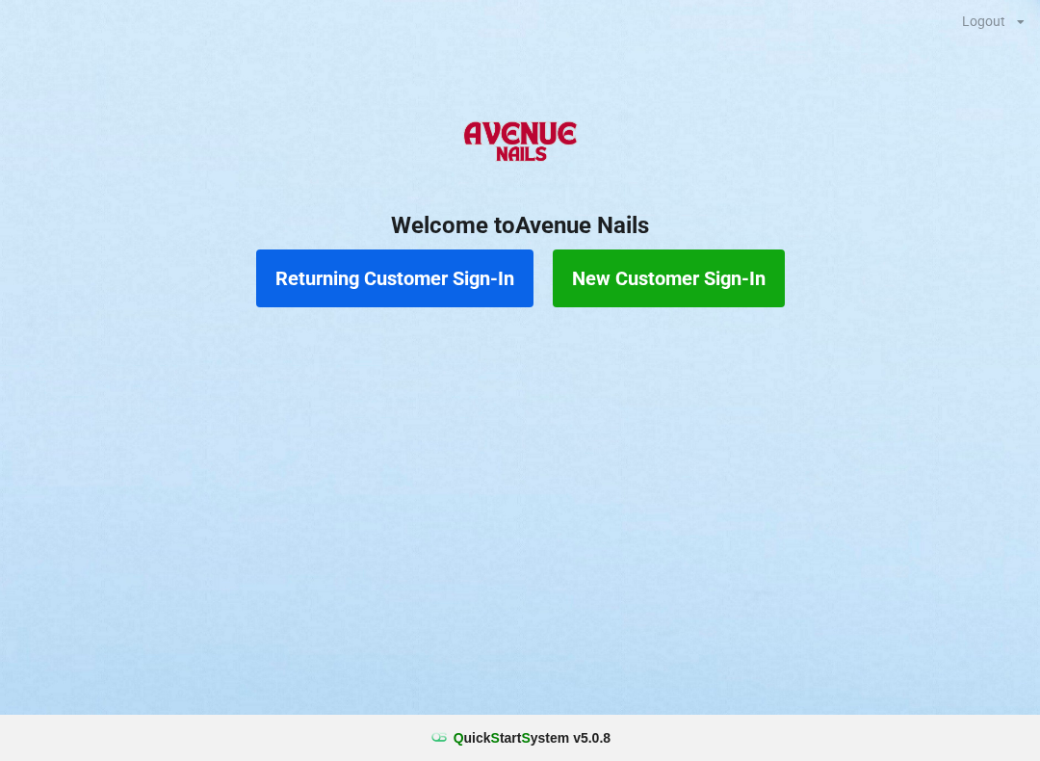
click at [701, 275] on button "New Customer Sign-In" at bounding box center [669, 278] width 232 height 58
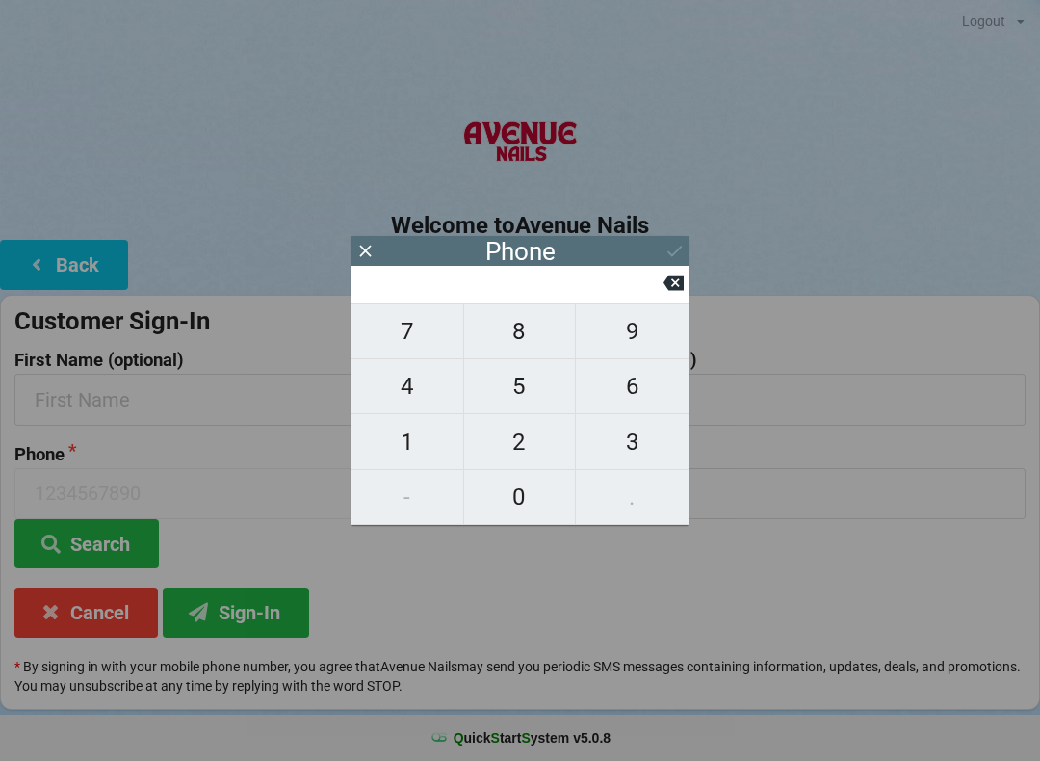
click at [643, 397] on span "6" at bounding box center [632, 386] width 113 height 40
type input "6"
click at [531, 333] on span "8" at bounding box center [520, 331] width 112 height 40
type input "68"
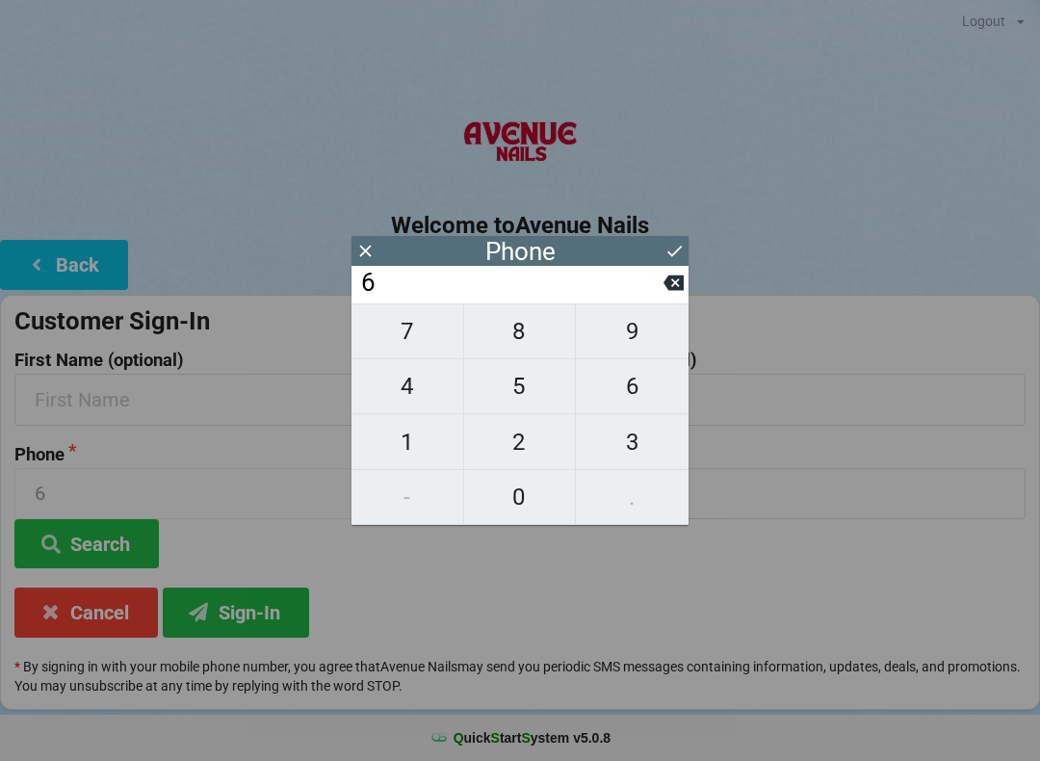
type input "68"
click at [403, 506] on div "7 8 9 4 5 6 1 2 3 - 0 ." at bounding box center [520, 414] width 337 height 222
click at [675, 284] on icon at bounding box center [674, 282] width 20 height 15
click at [527, 476] on button "0" at bounding box center [520, 497] width 113 height 55
type input "60"
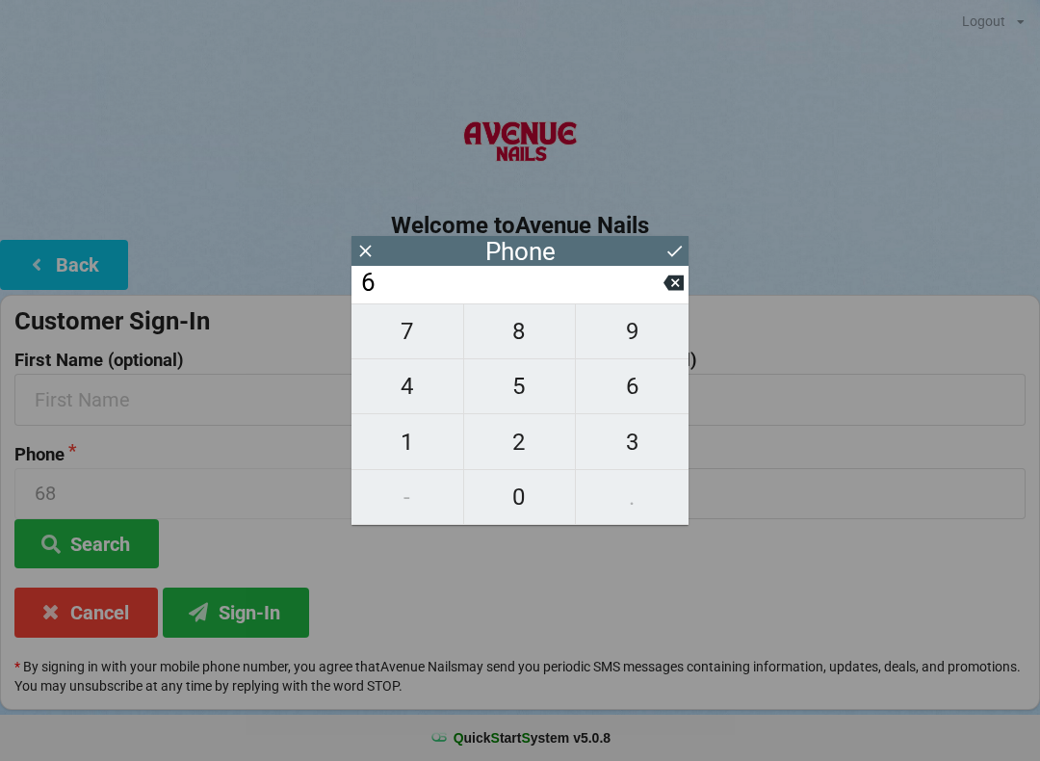
type input "60"
click at [515, 451] on span "2" at bounding box center [520, 442] width 112 height 40
type input "602"
click at [413, 398] on span "4" at bounding box center [408, 386] width 112 height 40
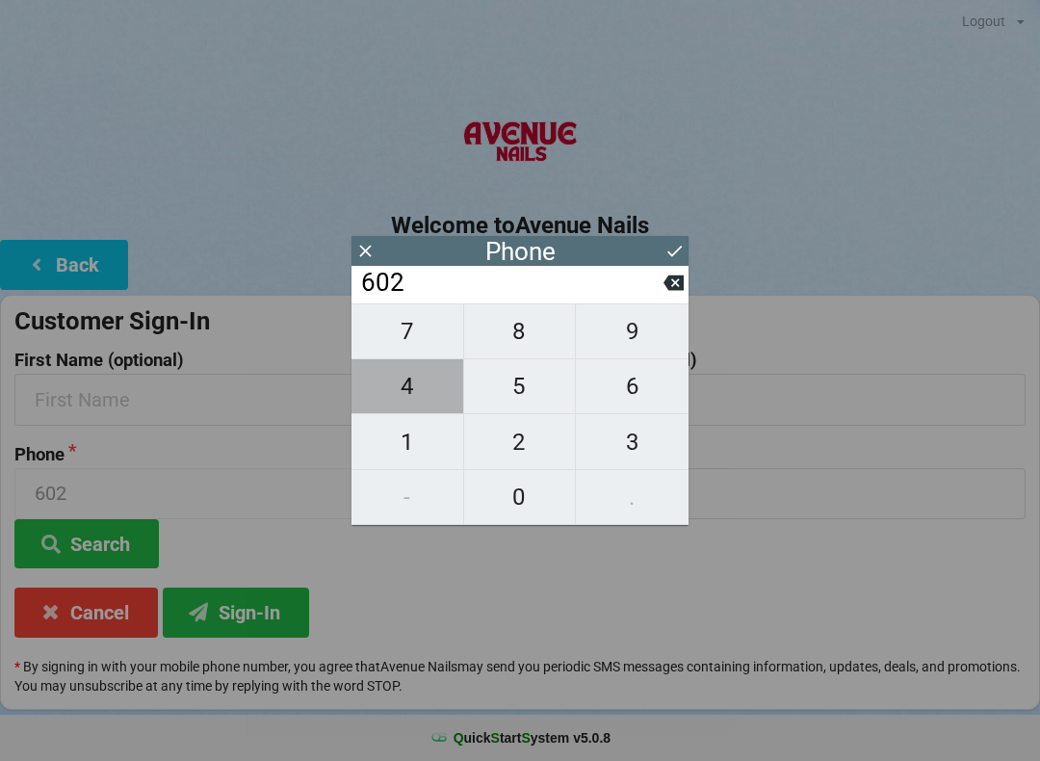
type input "6024"
click at [412, 398] on span "4" at bounding box center [408, 386] width 112 height 40
type input "60244"
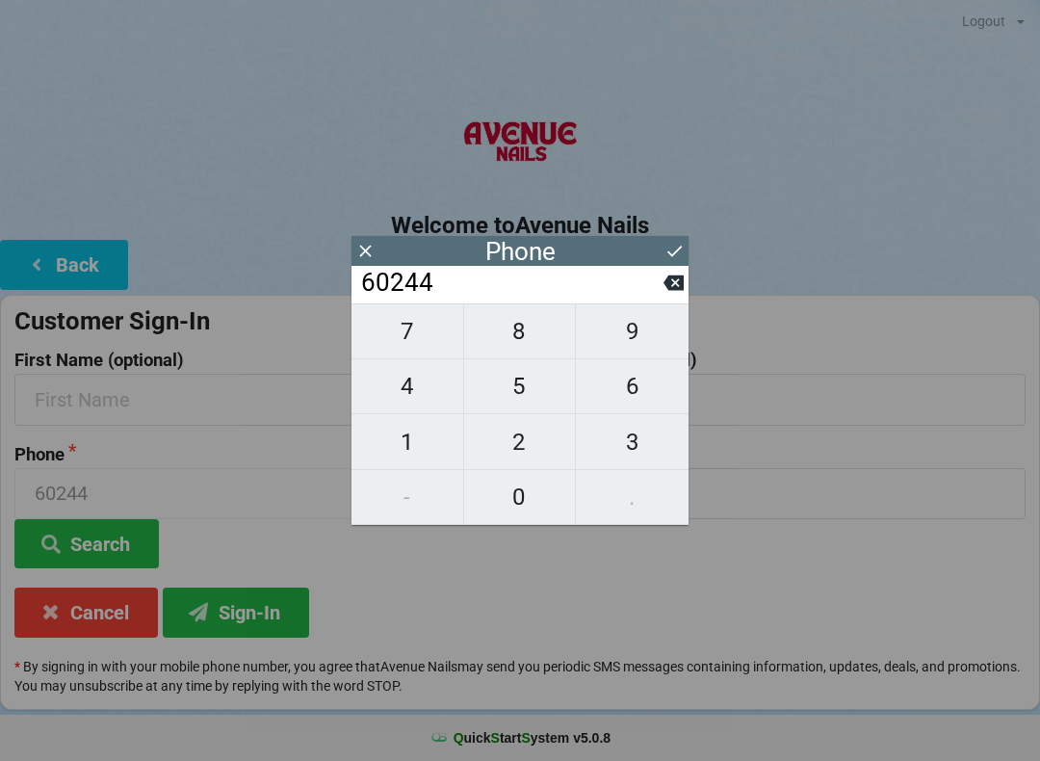
click at [515, 424] on button "2" at bounding box center [520, 441] width 113 height 55
type input "602442"
click at [666, 288] on icon at bounding box center [674, 282] width 20 height 15
click at [520, 343] on span "8" at bounding box center [520, 331] width 112 height 40
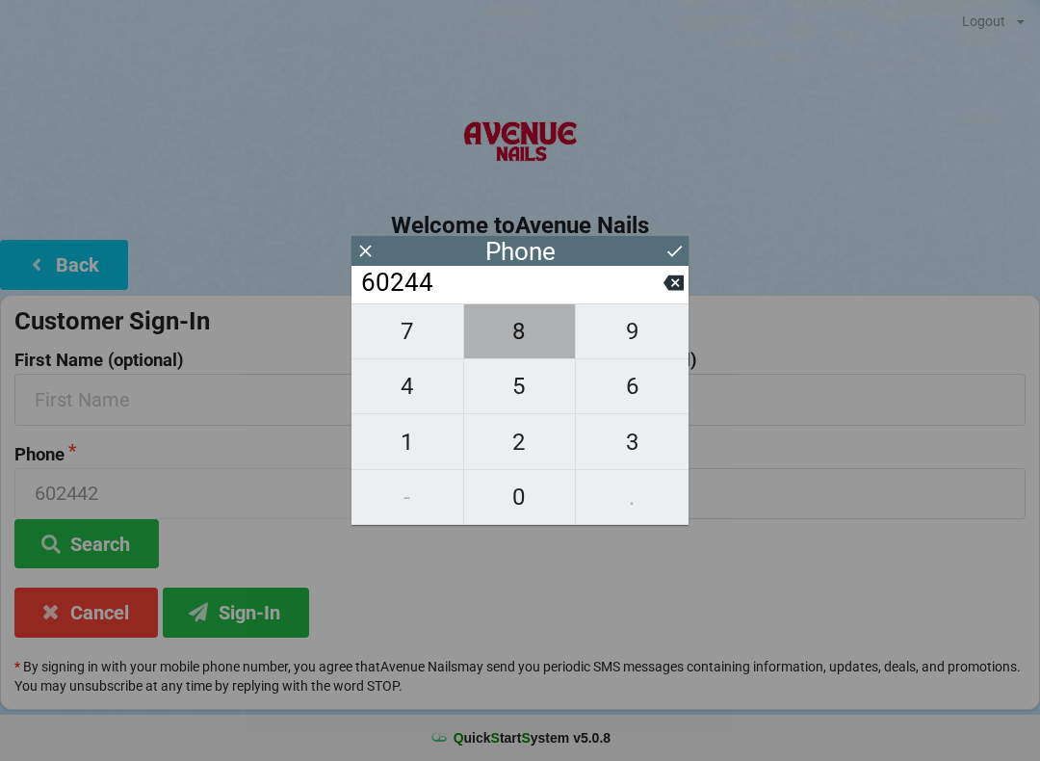
type input "602448"
click at [517, 349] on span "8" at bounding box center [520, 331] width 112 height 40
type input "6024488"
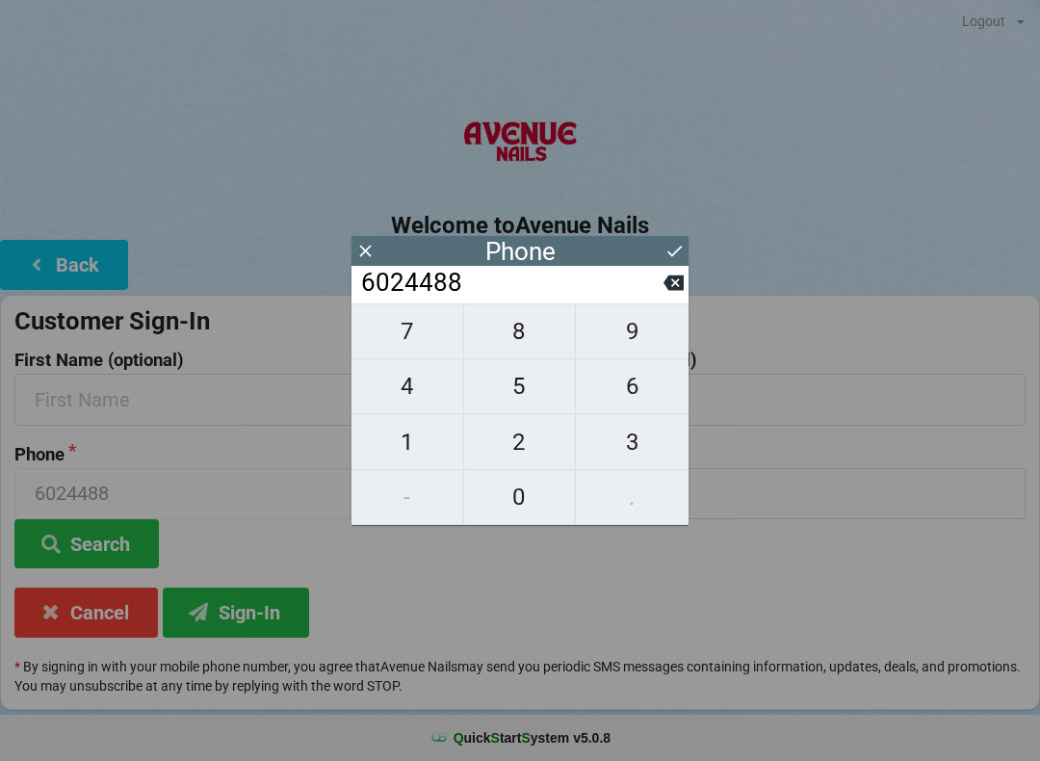
click at [414, 451] on span "1" at bounding box center [408, 442] width 112 height 40
type input "60244881"
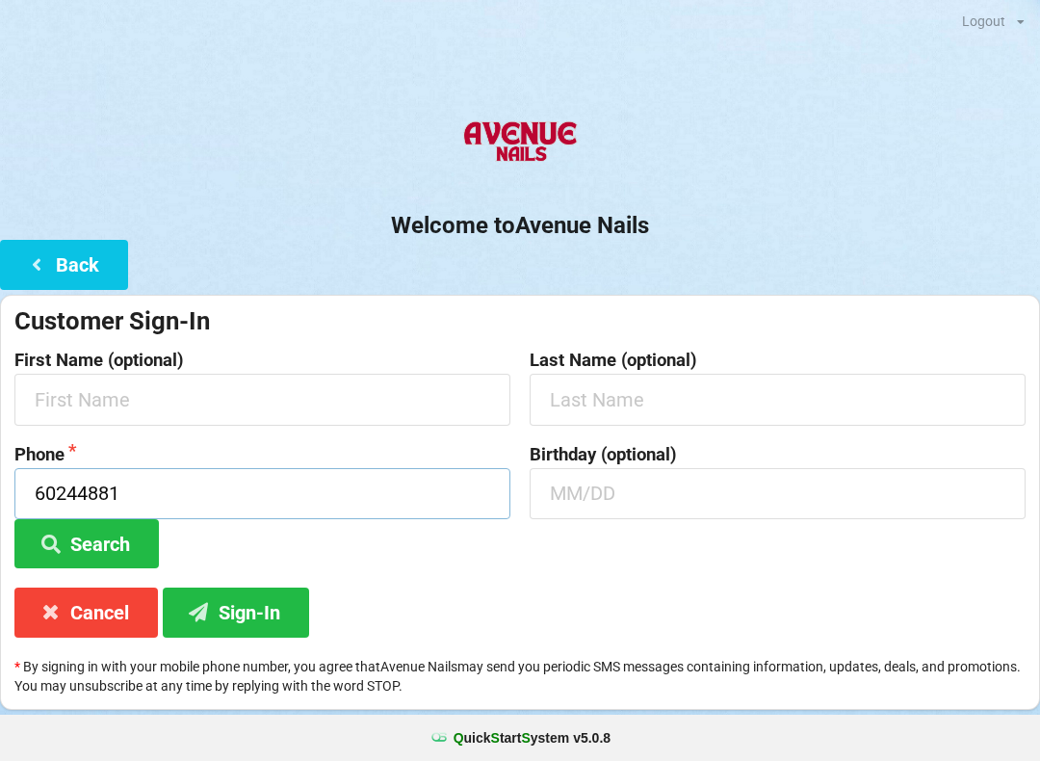
click at [210, 488] on input "60244881" at bounding box center [262, 493] width 496 height 51
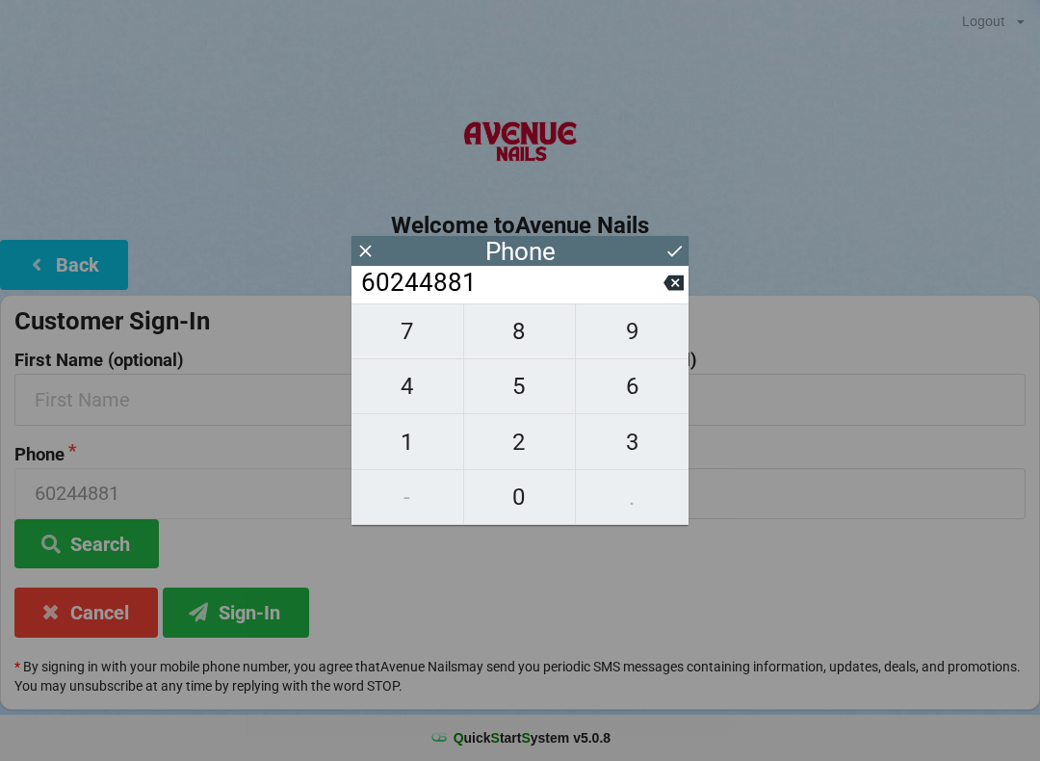
click at [414, 406] on span "4" at bounding box center [408, 386] width 112 height 40
type input "602448814"
click at [526, 499] on span "0" at bounding box center [520, 497] width 112 height 40
type input "6024488140"
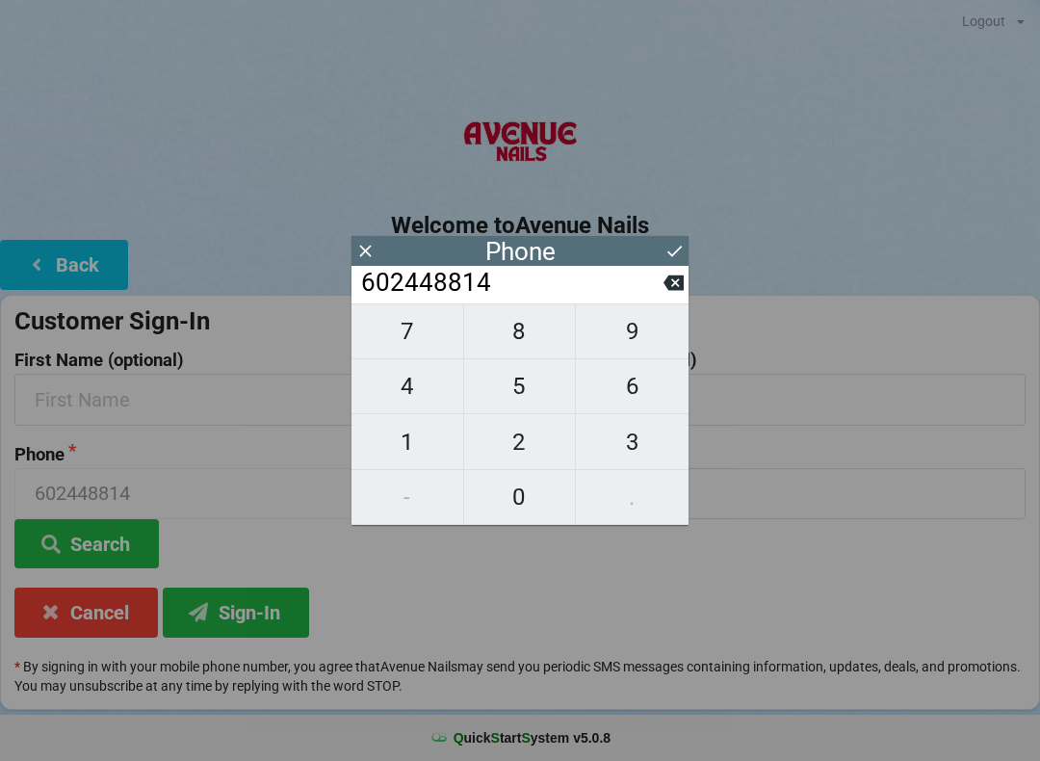
type input "6024488140"
click at [823, 508] on input "text" at bounding box center [778, 493] width 496 height 51
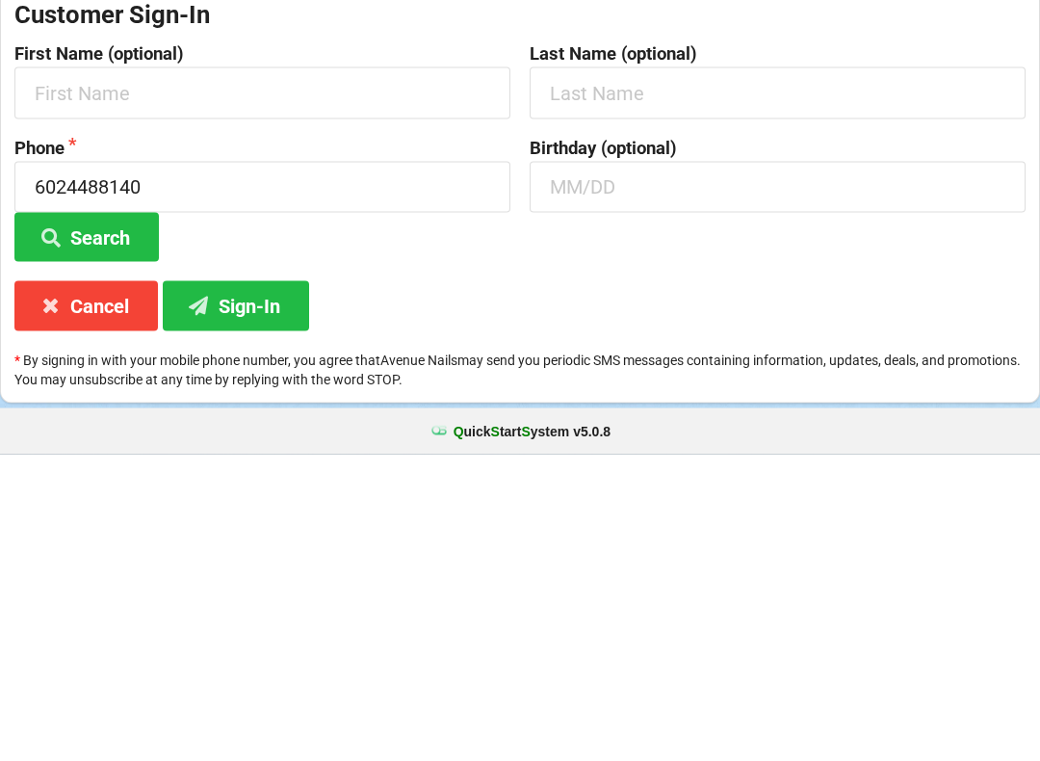
click at [241, 587] on button "Sign-In" at bounding box center [236, 611] width 146 height 49
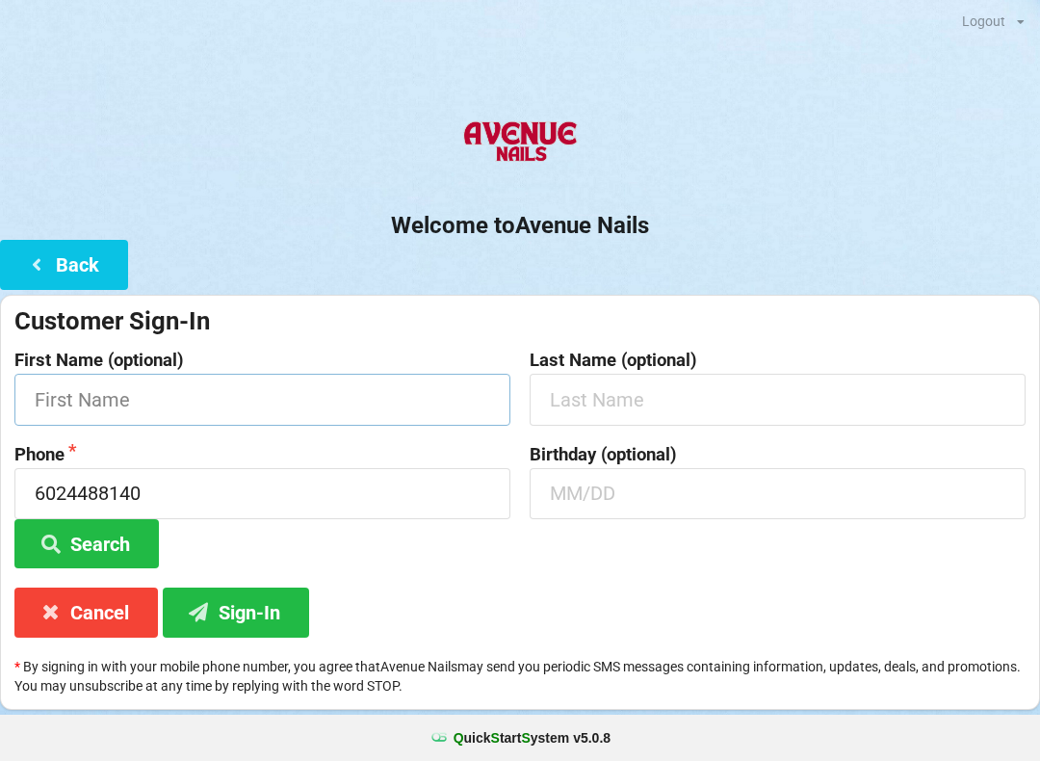
click at [184, 396] on input "text" at bounding box center [262, 399] width 496 height 51
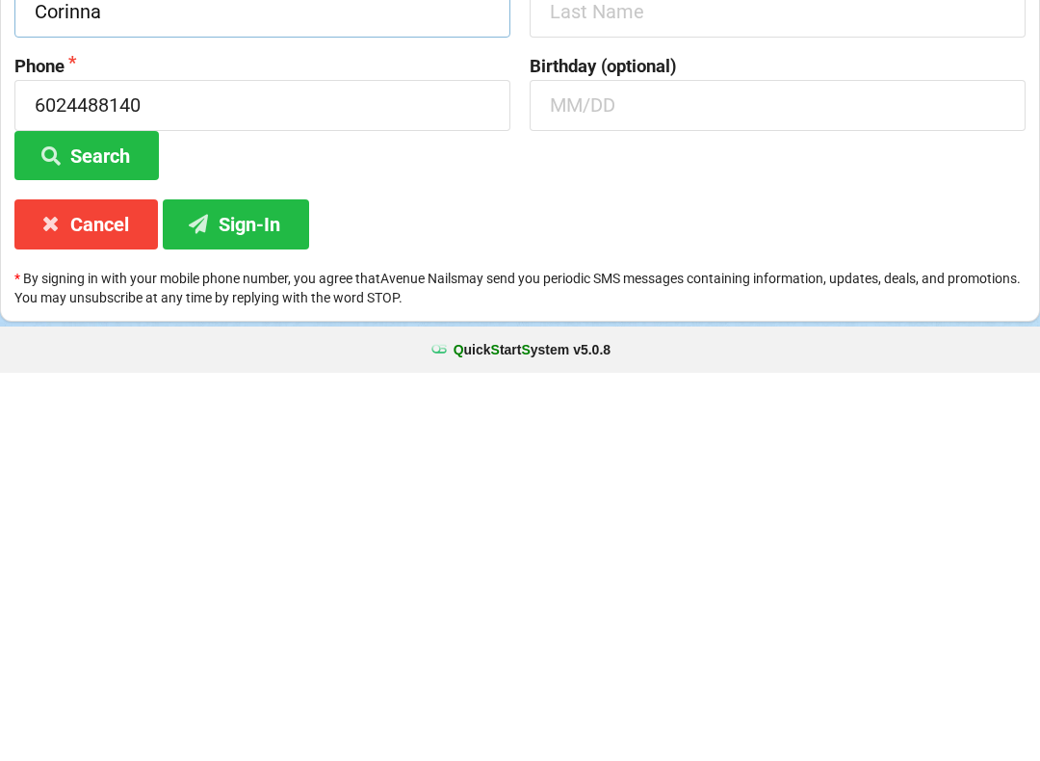
type input "Corinna"
click at [264, 587] on button "Sign-In" at bounding box center [236, 611] width 146 height 49
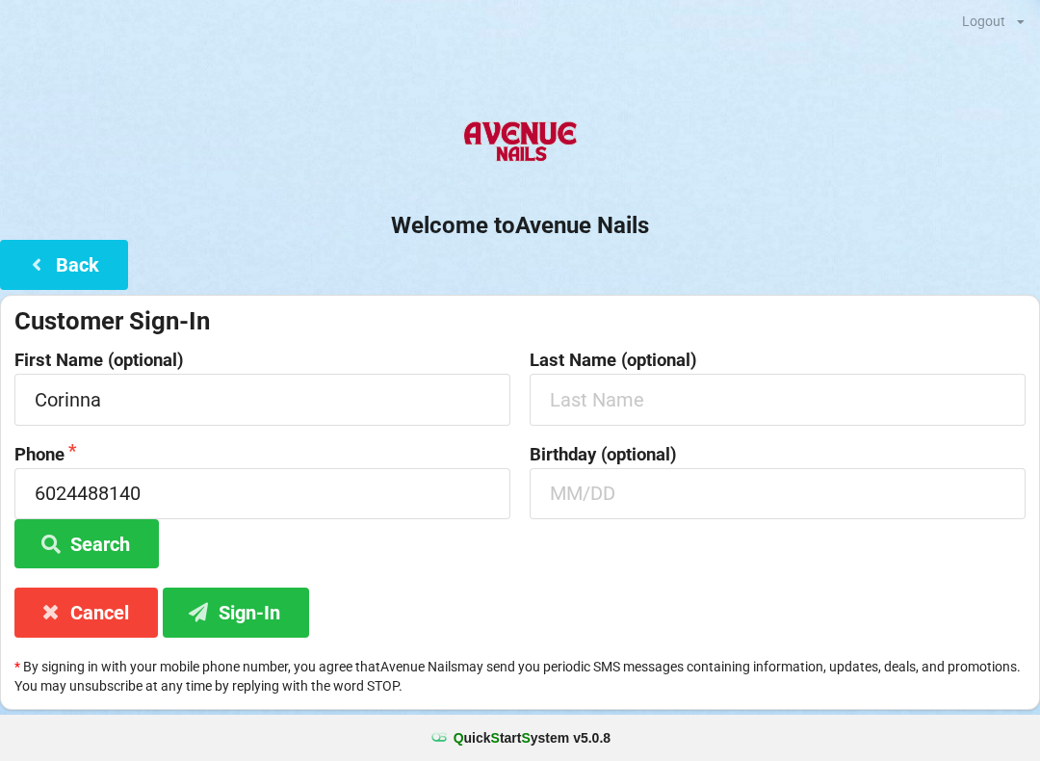
click at [273, 621] on button "Sign-In" at bounding box center [236, 611] width 146 height 49
click at [262, 606] on button "Sign-In" at bounding box center [236, 611] width 146 height 49
click at [264, 617] on button "Sign-In" at bounding box center [236, 611] width 146 height 49
click at [267, 610] on button "Sign-In" at bounding box center [236, 611] width 146 height 49
click at [269, 609] on button "Sign-In" at bounding box center [236, 611] width 146 height 49
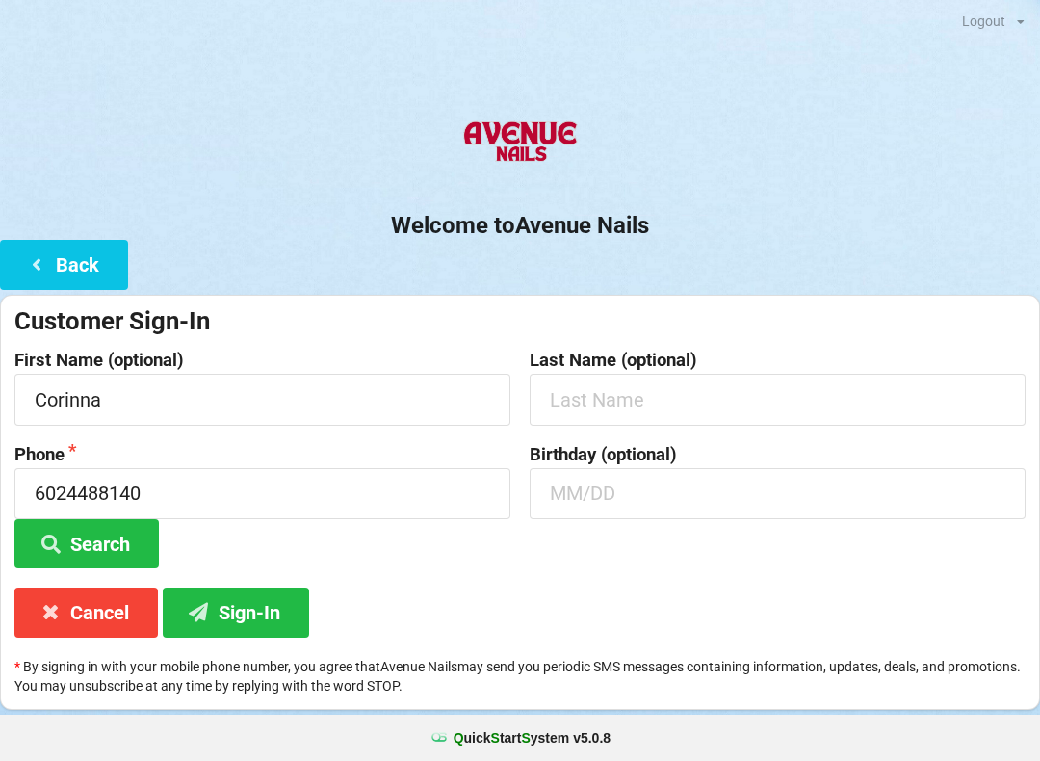
click at [266, 607] on button "Sign-In" at bounding box center [236, 611] width 146 height 49
click at [121, 534] on button "Search" at bounding box center [86, 543] width 144 height 49
click at [107, 619] on button "Cancel" at bounding box center [86, 611] width 144 height 49
click at [272, 618] on button "Sign-In" at bounding box center [236, 611] width 146 height 49
click at [206, 485] on input at bounding box center [262, 493] width 496 height 51
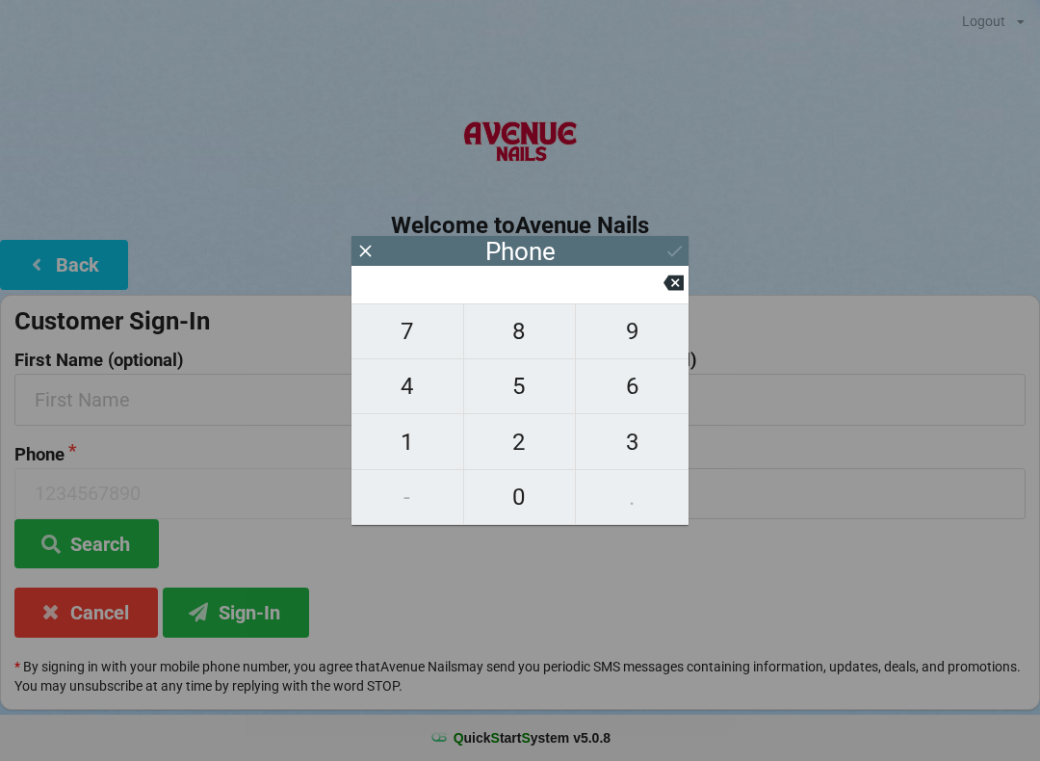
click at [401, 440] on span "1" at bounding box center [408, 442] width 112 height 40
type input "1"
click at [615, 393] on span "6" at bounding box center [632, 386] width 113 height 40
type input "16"
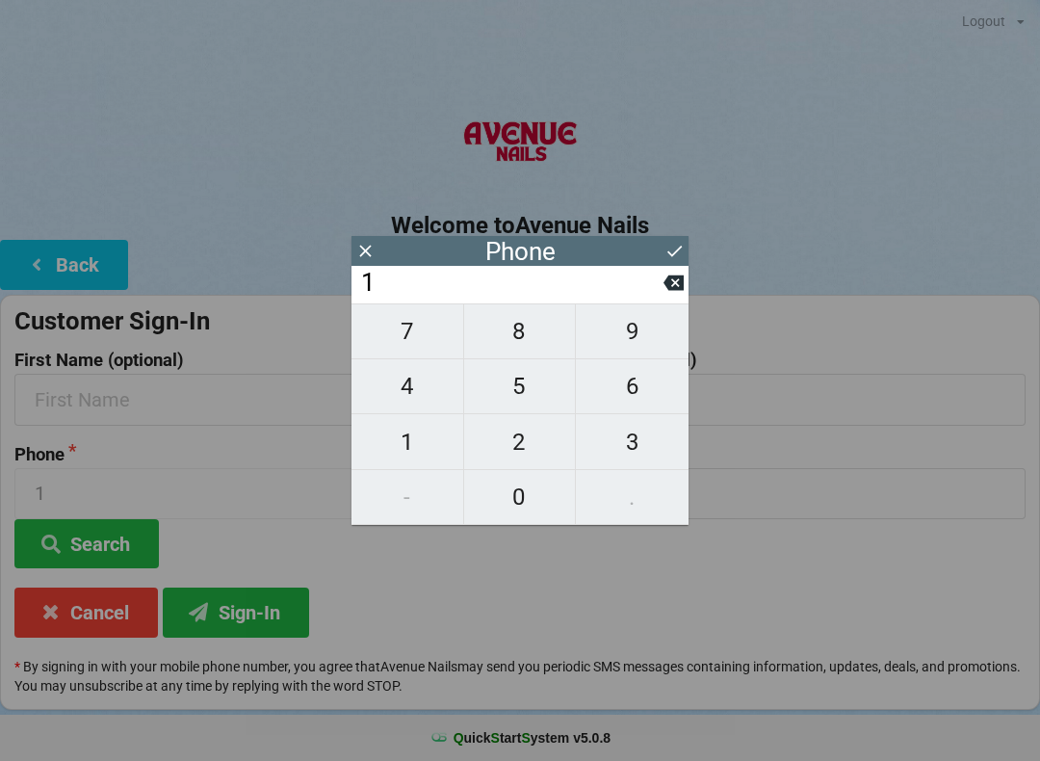
type input "16"
click at [507, 503] on span "0" at bounding box center [520, 497] width 112 height 40
type input "160"
click at [414, 402] on span "4" at bounding box center [408, 386] width 112 height 40
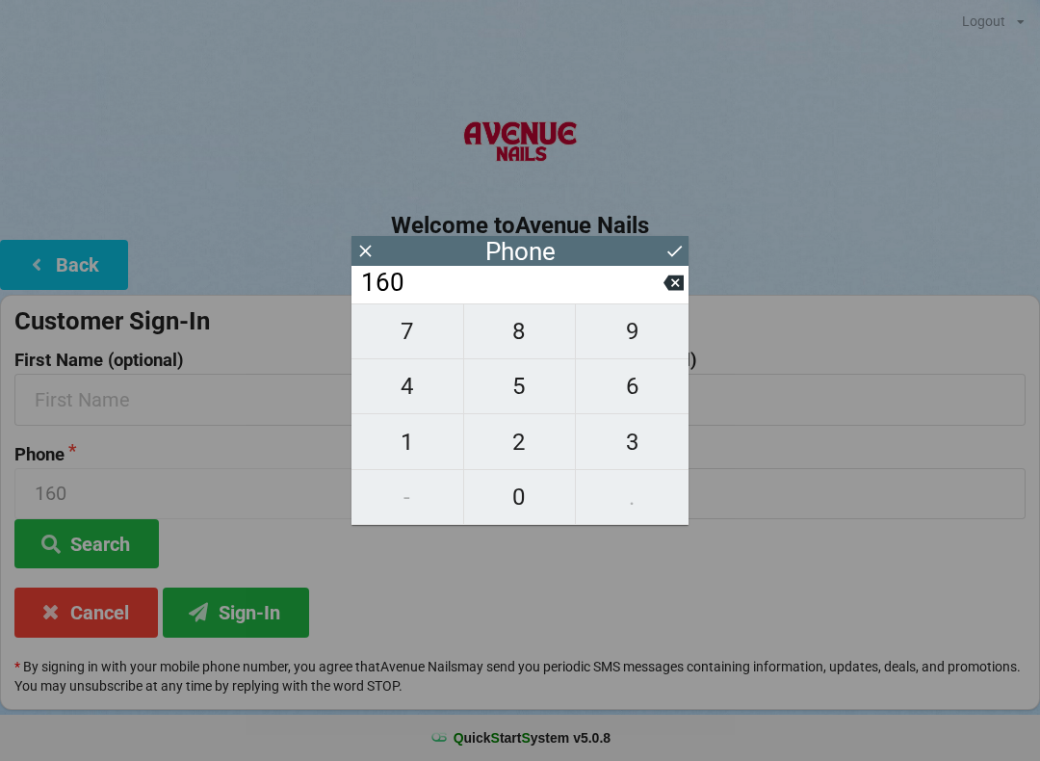
type input "1604"
click at [682, 291] on icon at bounding box center [674, 282] width 20 height 15
type input "160"
click at [543, 351] on span "8" at bounding box center [520, 331] width 112 height 40
type input "1608"
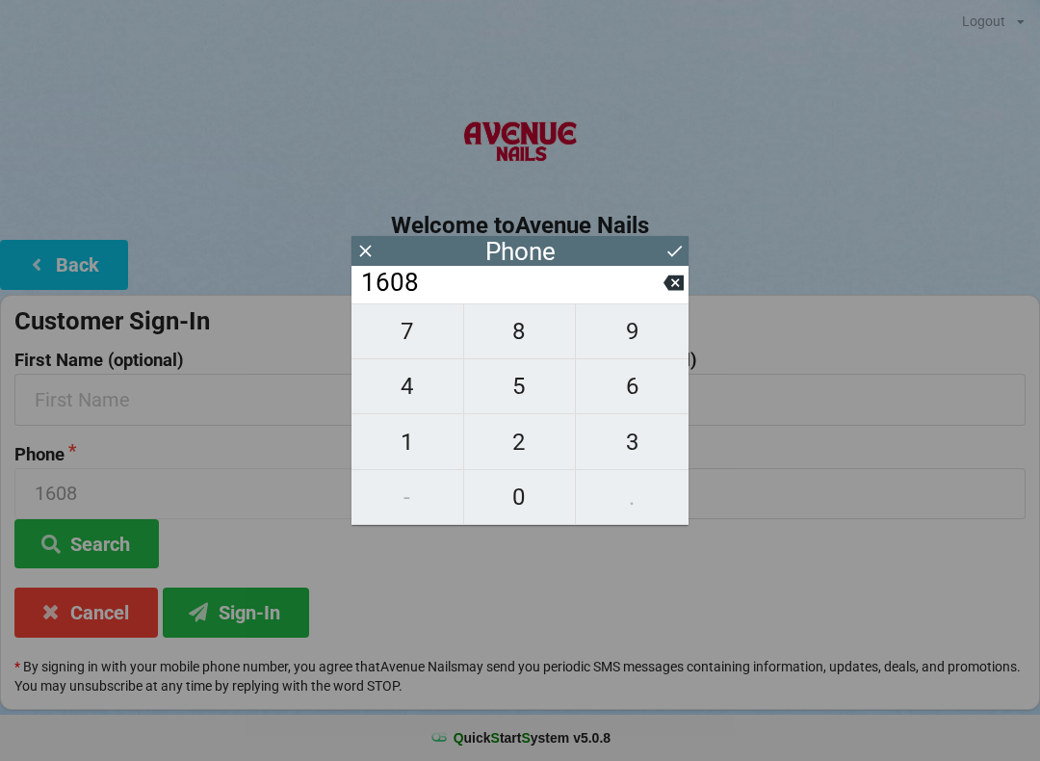
click at [681, 288] on icon at bounding box center [674, 282] width 20 height 15
click at [681, 283] on icon at bounding box center [674, 282] width 20 height 15
click at [672, 281] on icon at bounding box center [674, 283] width 20 height 20
type input "1"
click at [662, 280] on input "1" at bounding box center [511, 283] width 304 height 31
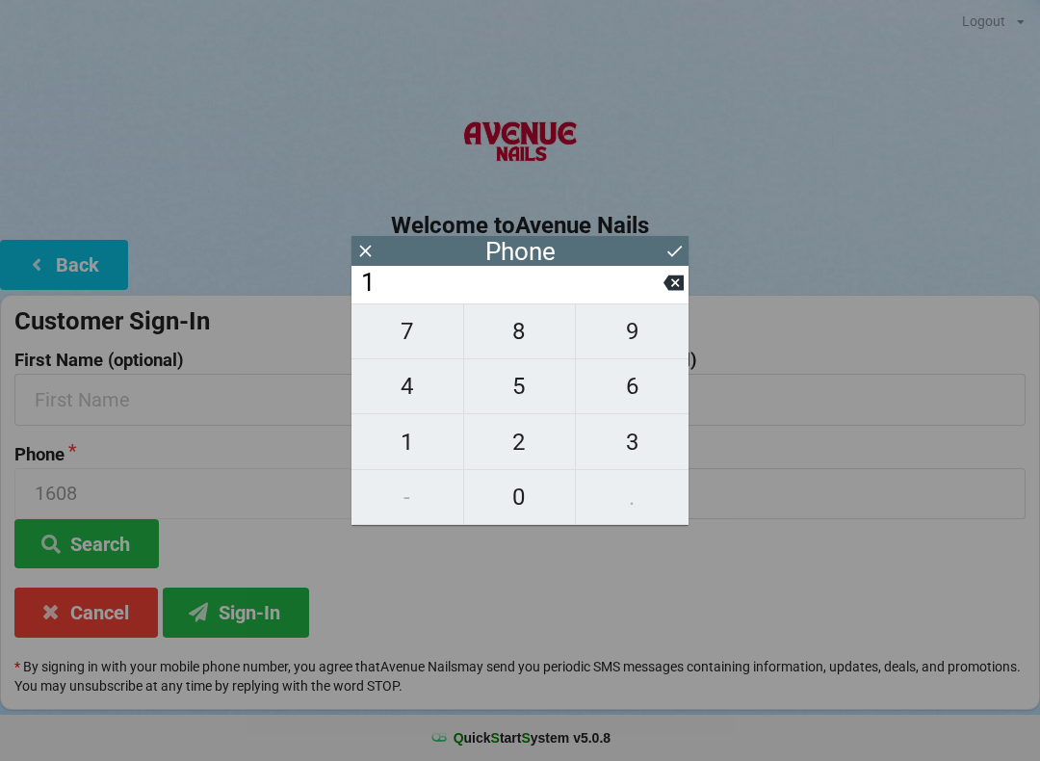
click at [662, 280] on input "1" at bounding box center [511, 283] width 304 height 31
click at [679, 284] on icon at bounding box center [674, 282] width 20 height 15
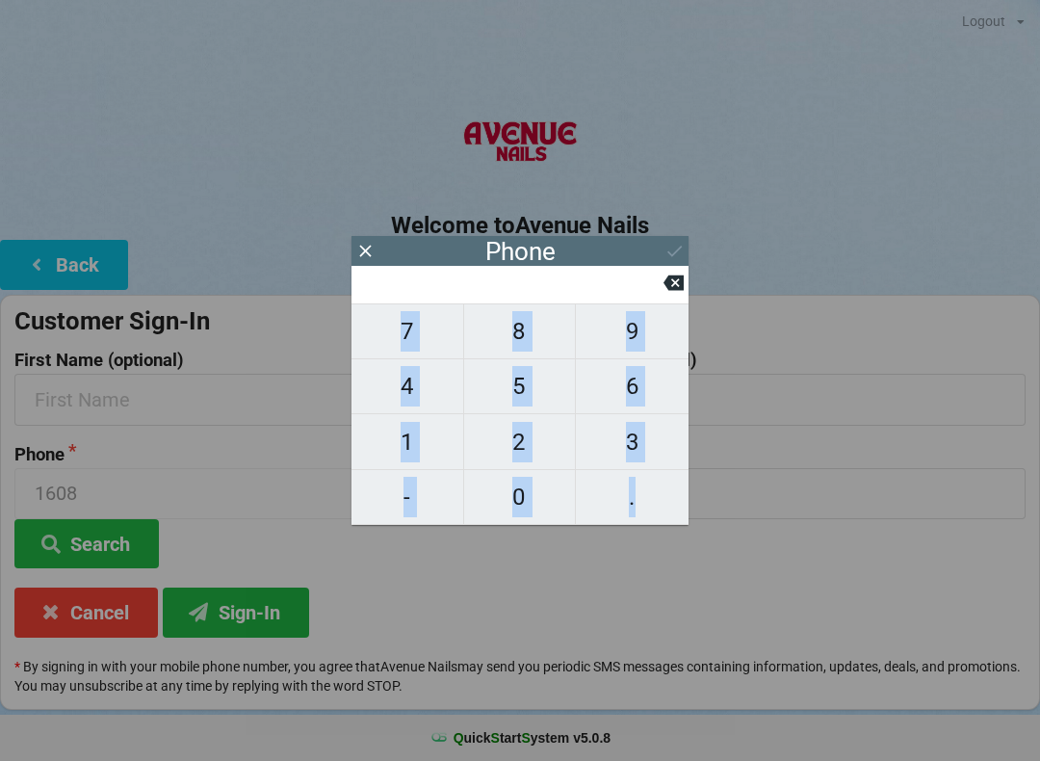
click at [663, 287] on input at bounding box center [511, 283] width 304 height 31
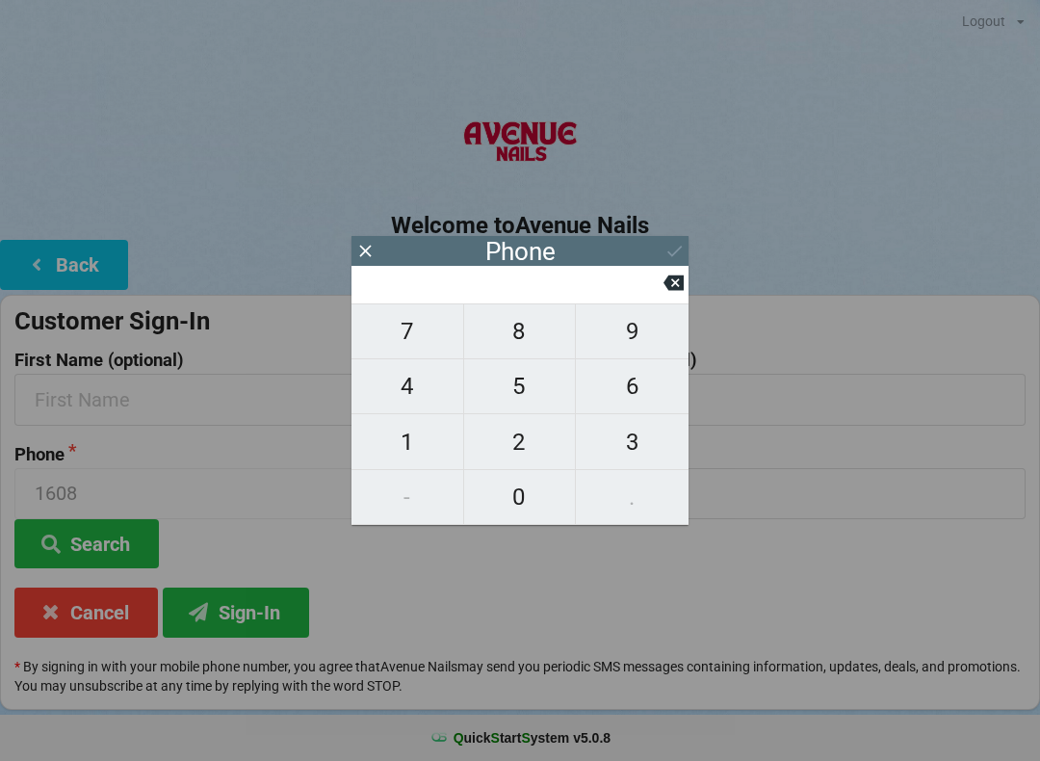
click at [687, 272] on div at bounding box center [520, 285] width 337 height 38
click at [375, 256] on icon at bounding box center [365, 251] width 20 height 20
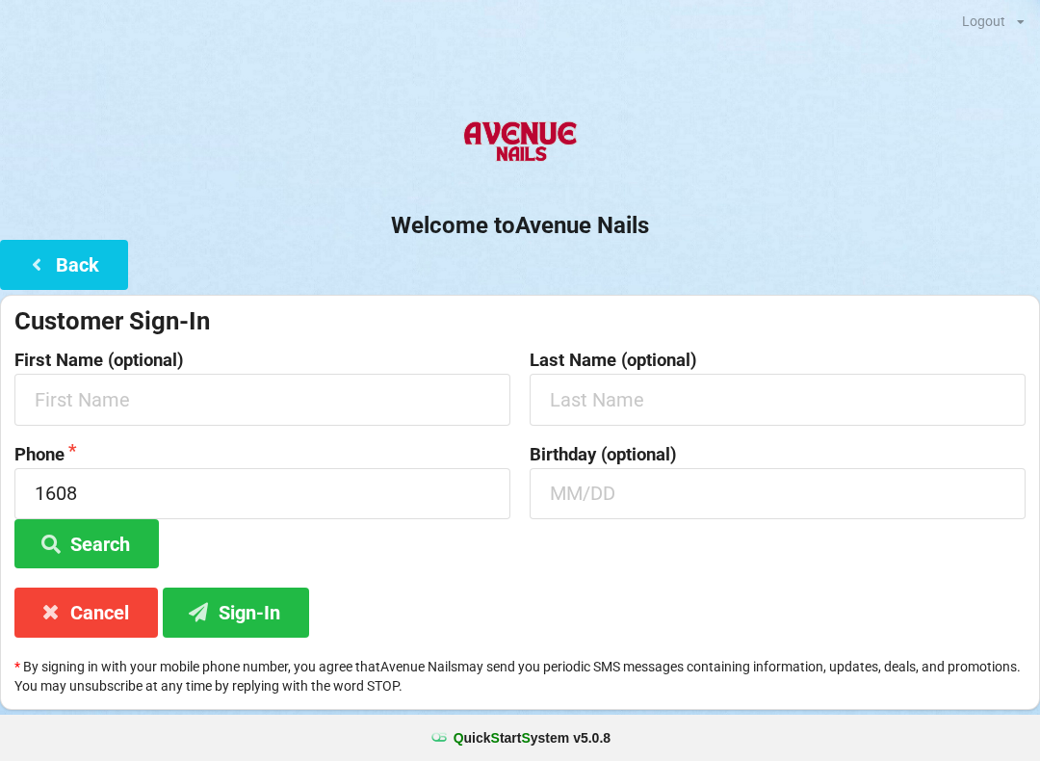
click at [116, 577] on div "Customer Sign-In First Name (optional) Last Name (optional) Phone 1608 Search B…" at bounding box center [520, 502] width 1040 height 415
click at [99, 610] on button "Cancel" at bounding box center [86, 611] width 144 height 49
click at [99, 243] on button "Back" at bounding box center [64, 264] width 128 height 49
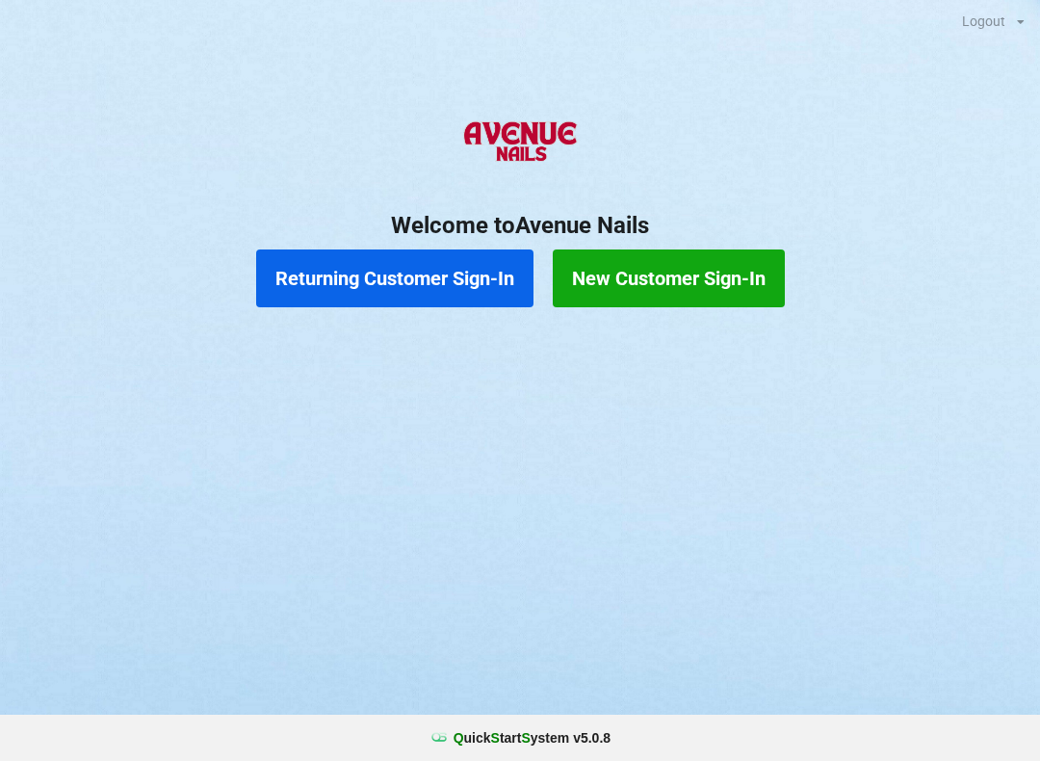
click at [434, 277] on button "Returning Customer Sign-In" at bounding box center [394, 278] width 277 height 58
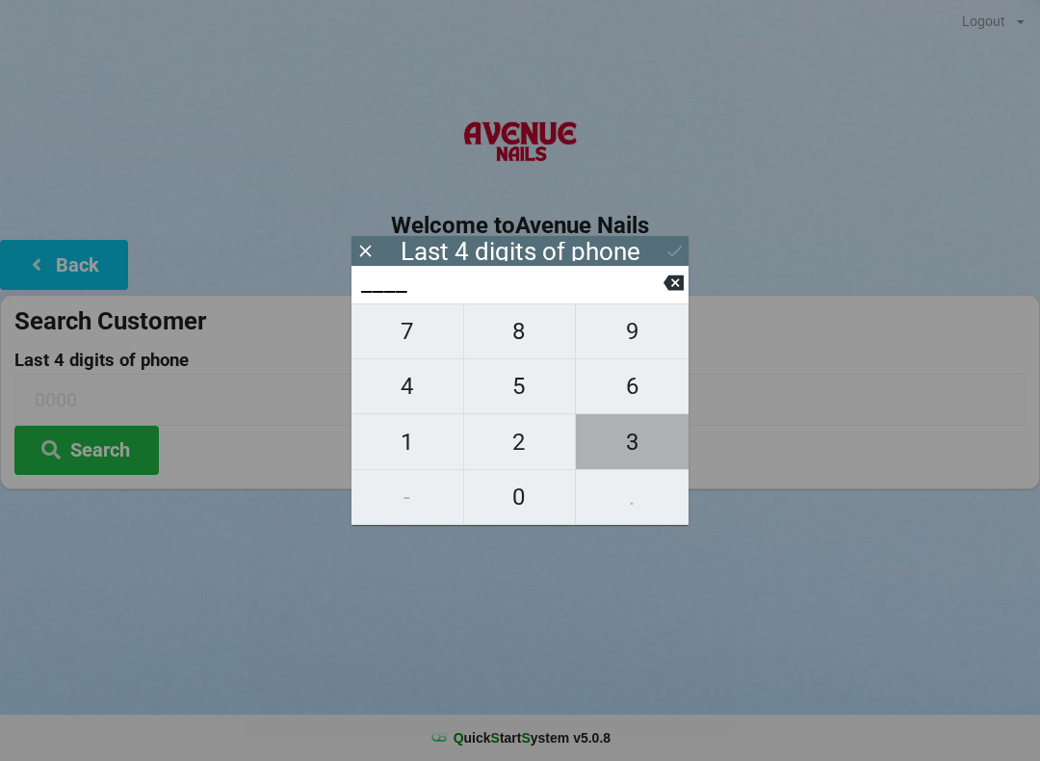
click at [639, 443] on span "3" at bounding box center [632, 442] width 113 height 40
type input "3___"
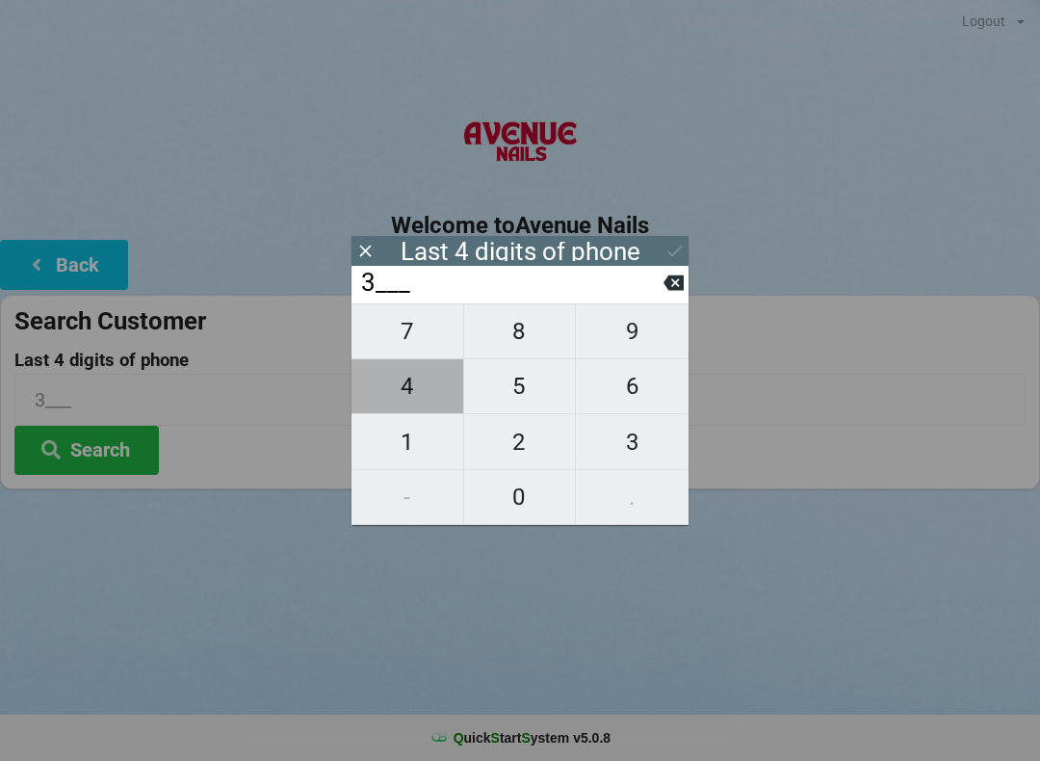
click at [405, 394] on span "4" at bounding box center [408, 386] width 112 height 40
type input "34__"
click at [525, 443] on span "2" at bounding box center [520, 442] width 112 height 40
type input "342_"
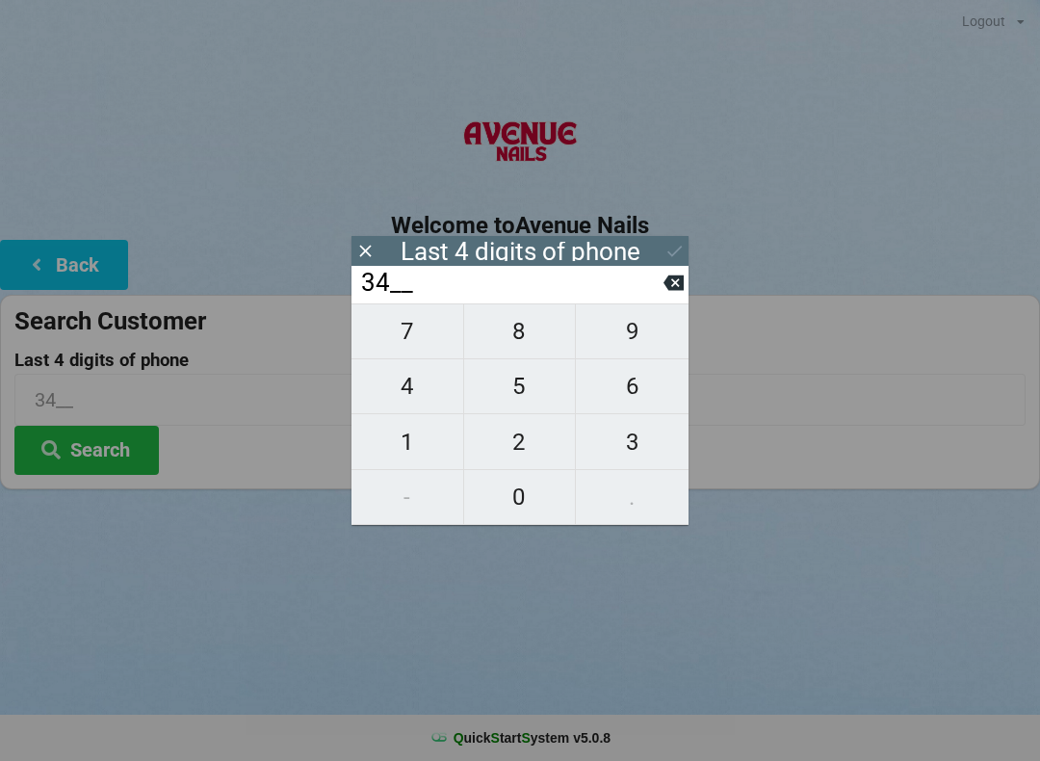
type input "342_"
click at [522, 330] on span "8" at bounding box center [520, 331] width 112 height 40
type input "3428"
click at [118, 444] on button "Search" at bounding box center [86, 450] width 144 height 49
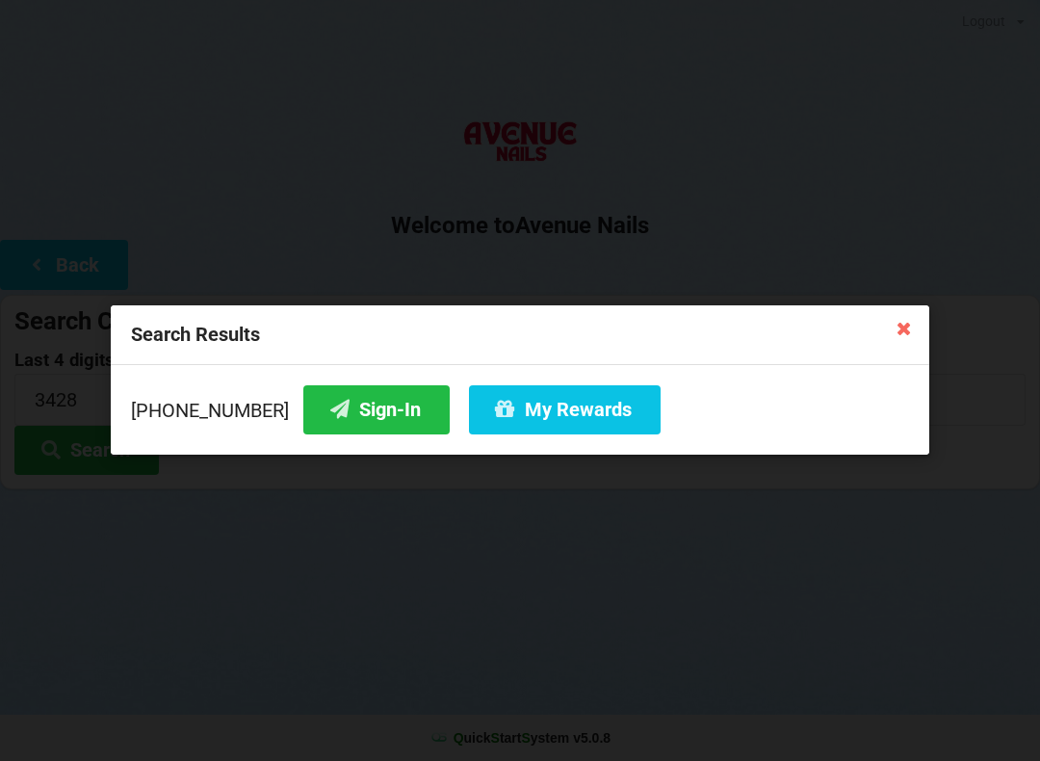
click at [337, 406] on button "Sign-In" at bounding box center [376, 409] width 146 height 49
